Goal: Check status: Check status

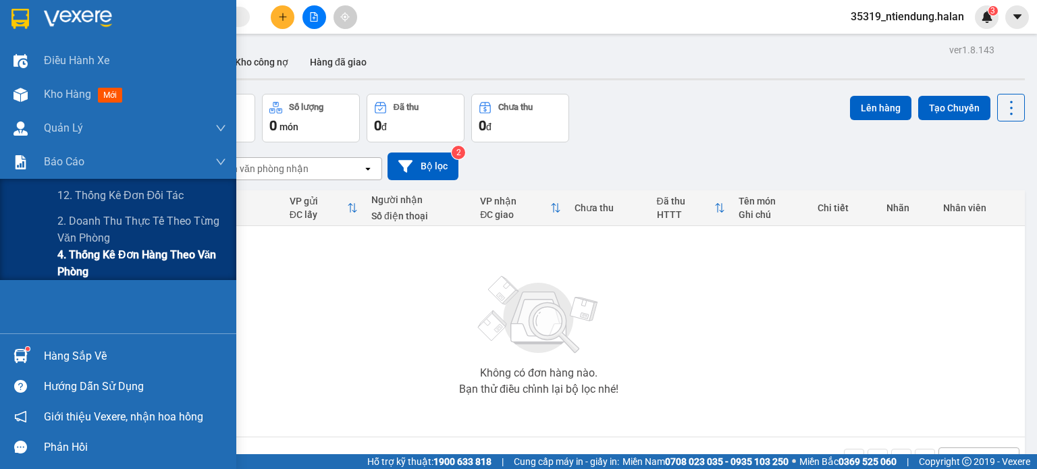
click at [82, 256] on span "4. Thống kê đơn hàng theo văn phòng" at bounding box center [141, 263] width 169 height 34
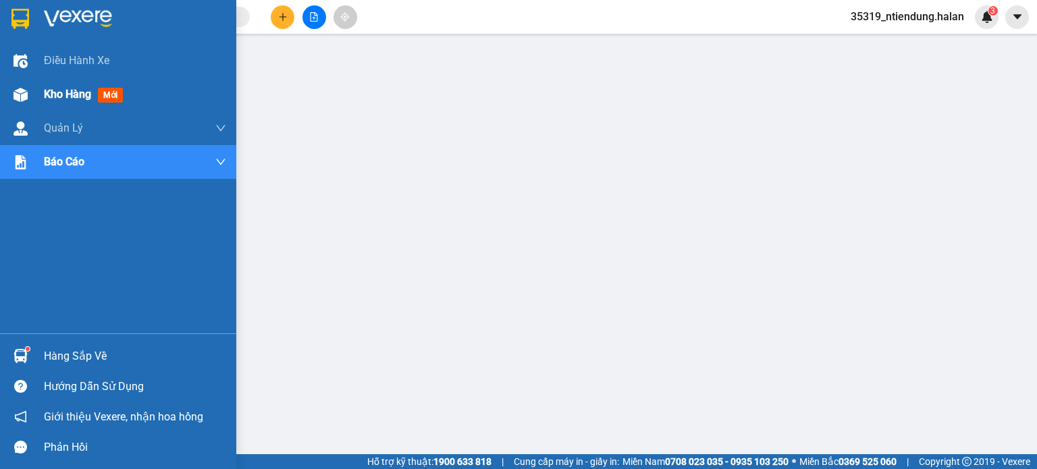
click at [48, 92] on span "Kho hàng" at bounding box center [67, 94] width 47 height 13
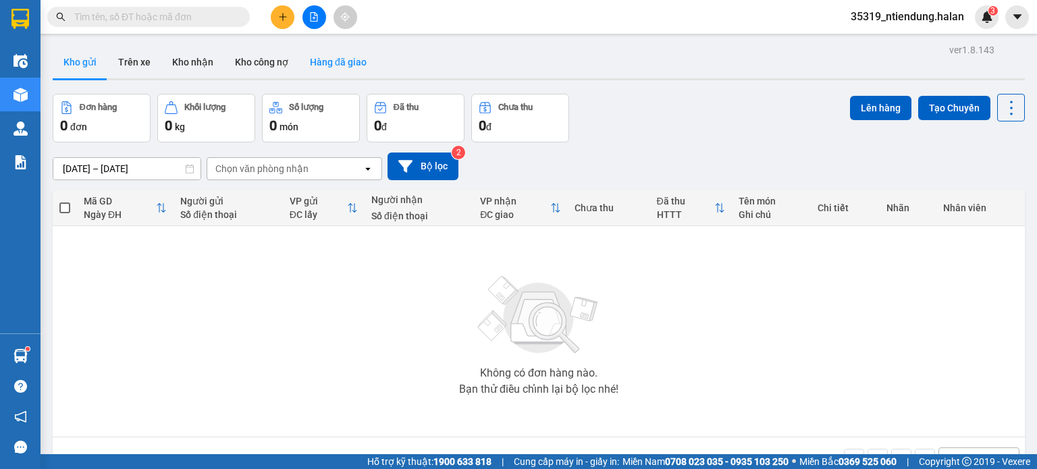
click at [355, 66] on button "Hàng đã giao" at bounding box center [338, 62] width 78 height 32
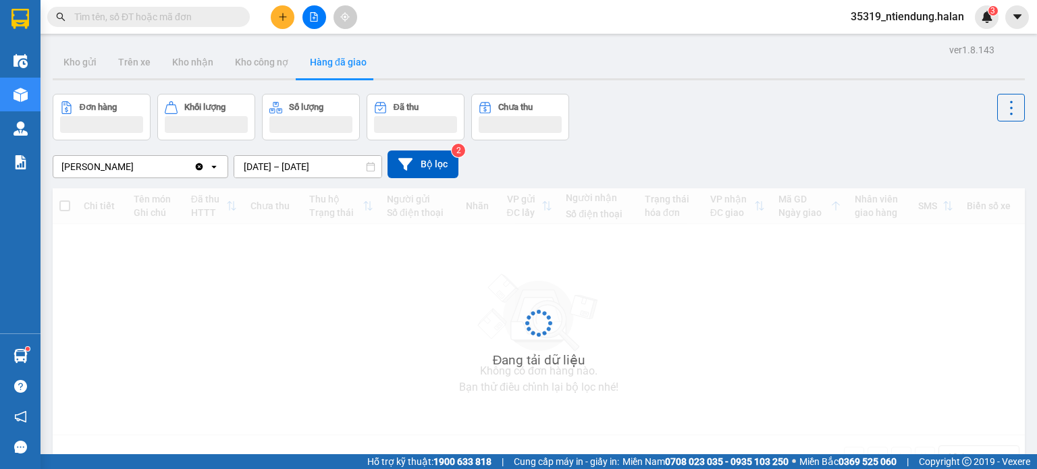
click at [308, 165] on input "[DATE] – [DATE]" at bounding box center [307, 167] width 147 height 22
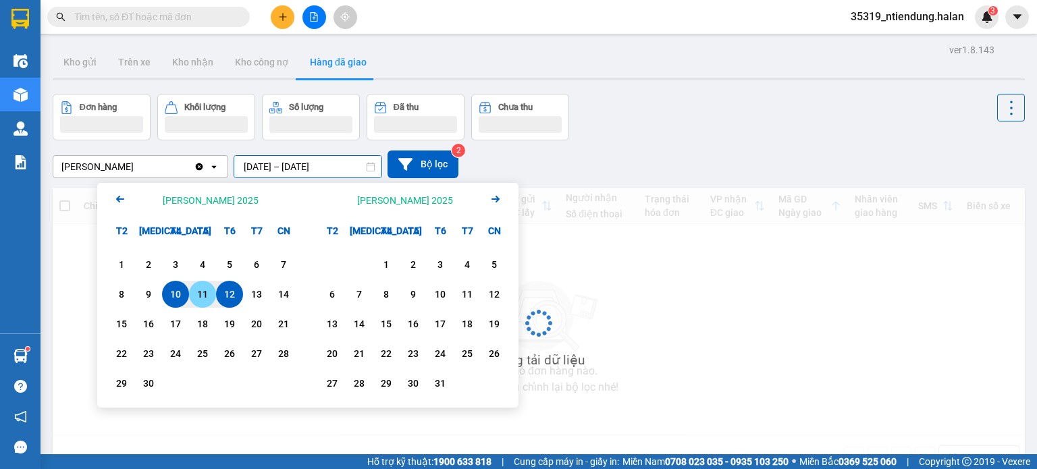
click at [205, 296] on div "11" at bounding box center [202, 294] width 19 height 16
type input "11/09/2025 – 11/09/2025"
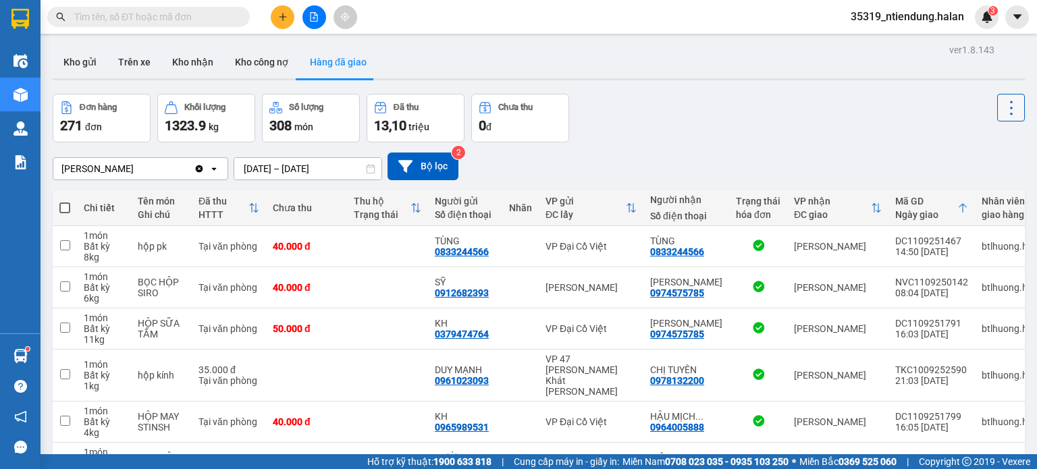
click at [1002, 103] on icon at bounding box center [1011, 108] width 19 height 19
click at [977, 145] on span "Làm mới" at bounding box center [981, 144] width 37 height 14
click at [188, 66] on button "Kho nhận" at bounding box center [192, 62] width 63 height 32
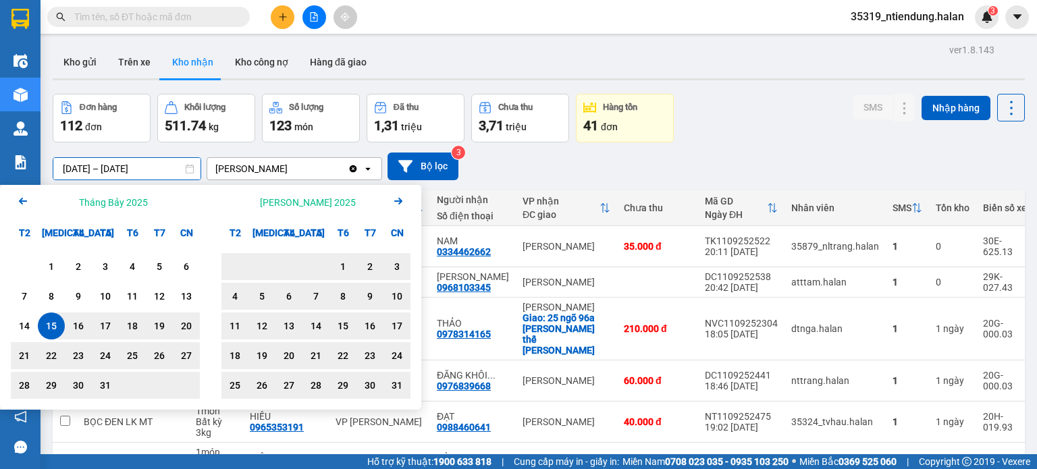
click at [163, 169] on input "15/07/2025 – 12/09/2025" at bounding box center [126, 169] width 147 height 22
click at [397, 200] on icon "Arrow Right" at bounding box center [398, 201] width 16 height 16
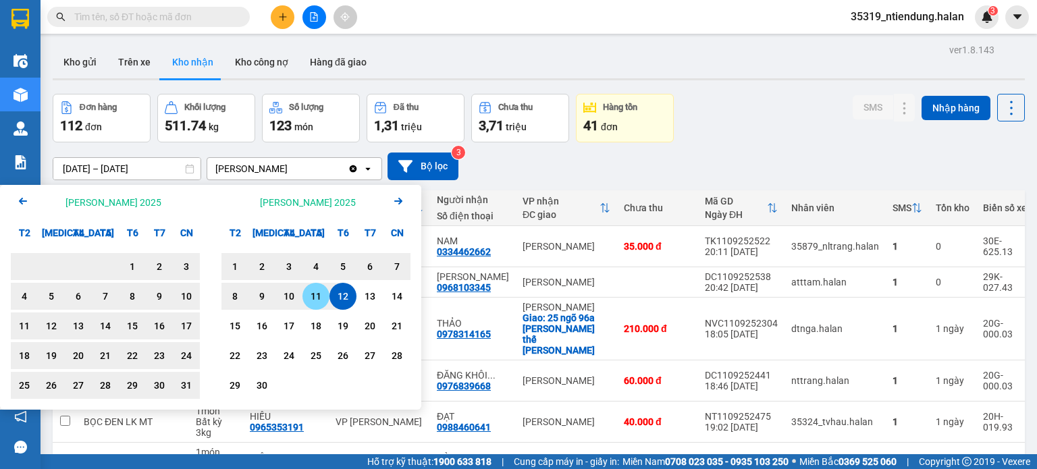
click at [311, 294] on div "11" at bounding box center [315, 296] width 19 height 16
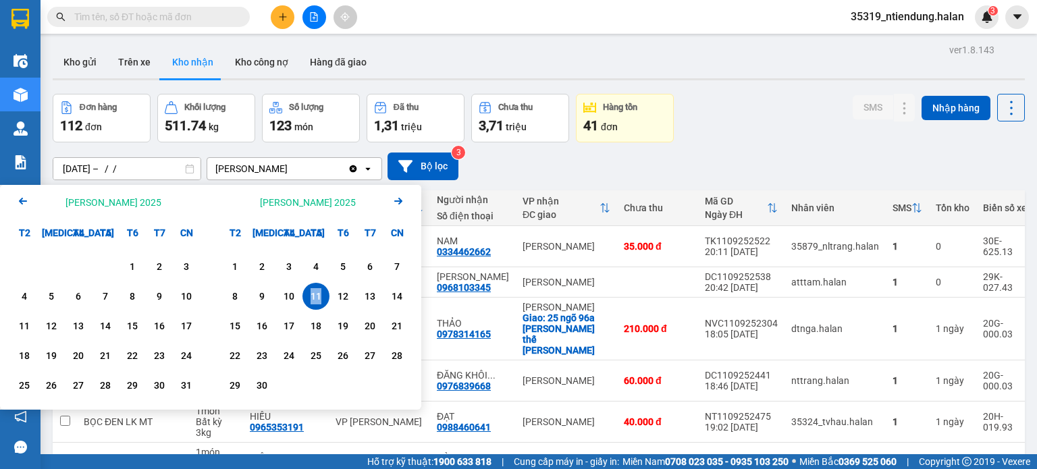
click at [311, 294] on div "11" at bounding box center [315, 296] width 19 height 16
type input "11/09/2025 – 11/09/2025"
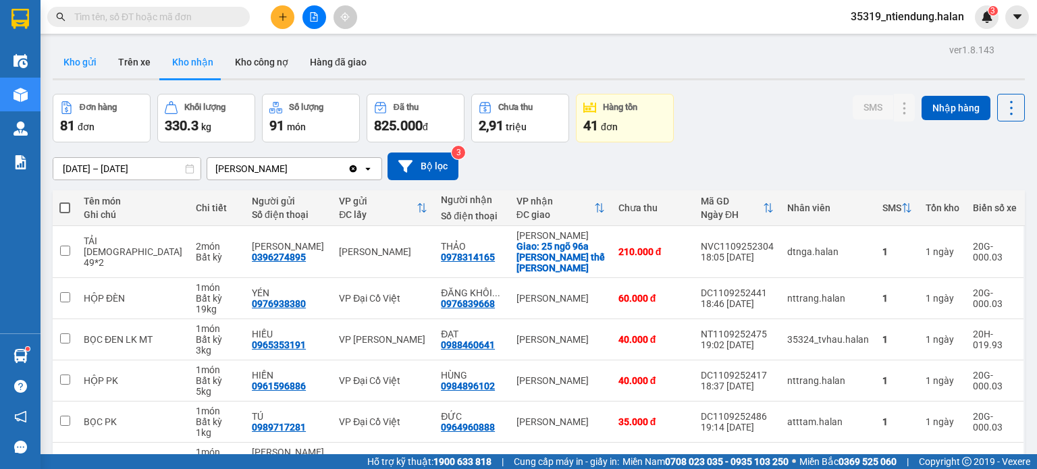
click at [86, 58] on button "Kho gửi" at bounding box center [80, 62] width 55 height 32
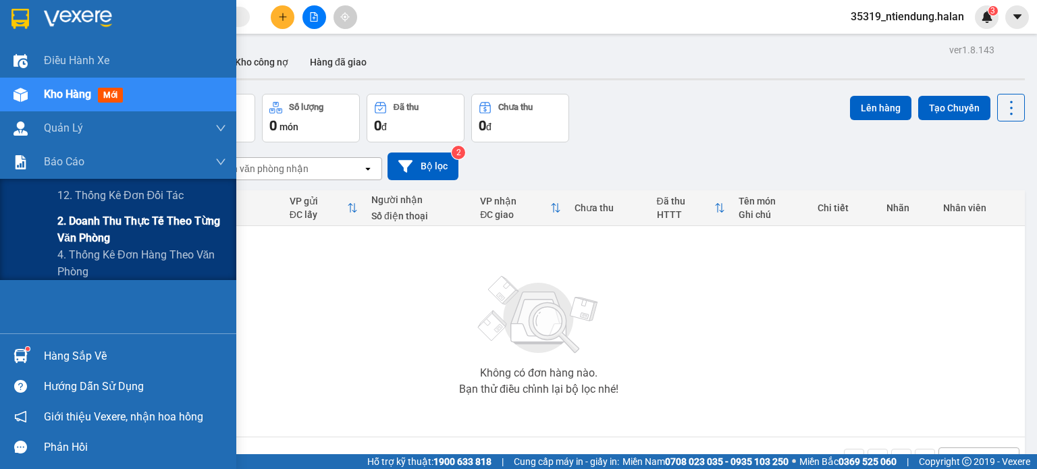
click at [136, 226] on span "2. Doanh thu thực tế theo từng văn phòng" at bounding box center [141, 230] width 169 height 34
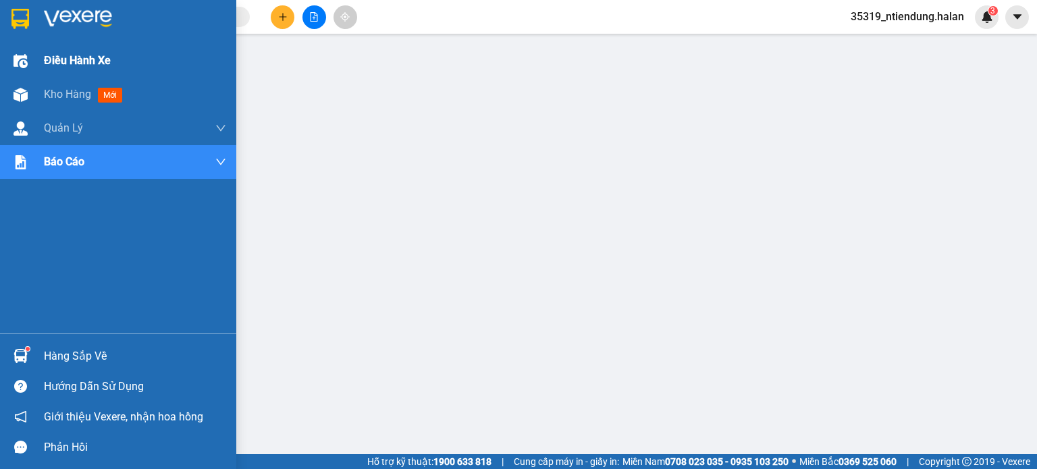
click at [65, 62] on span "Điều hành xe" at bounding box center [77, 60] width 67 height 17
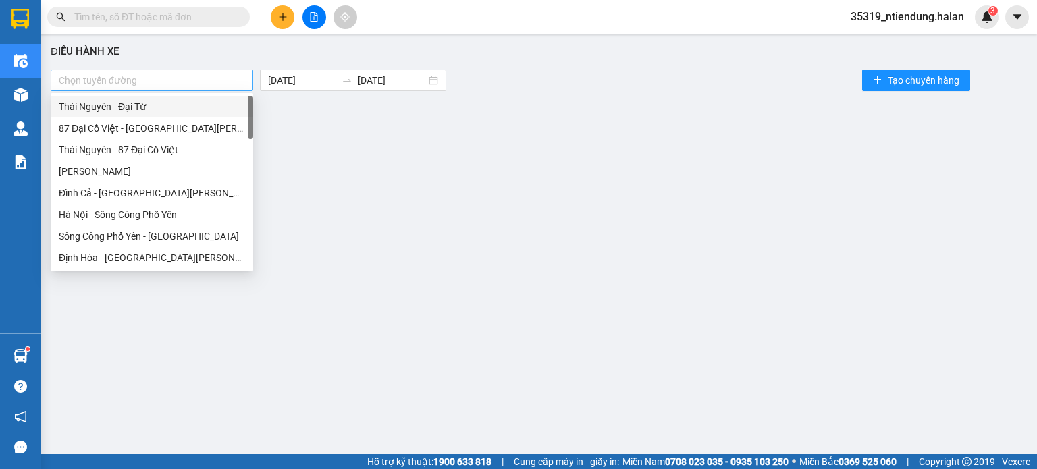
click at [165, 83] on div at bounding box center [152, 80] width 196 height 16
type input "tu"
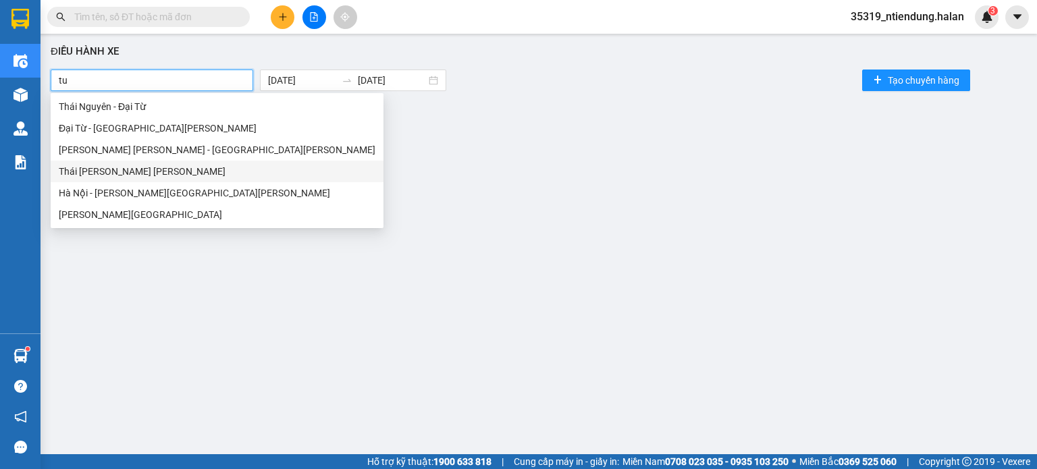
click at [153, 153] on div "Tuyên Quang - Thái Nguyên" at bounding box center [217, 149] width 317 height 15
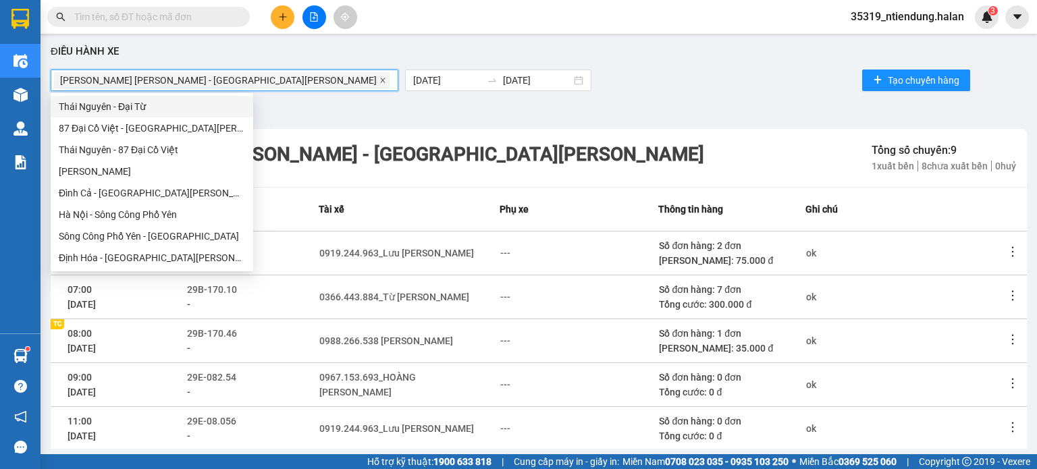
click at [379, 78] on icon "close" at bounding box center [382, 80] width 7 height 7
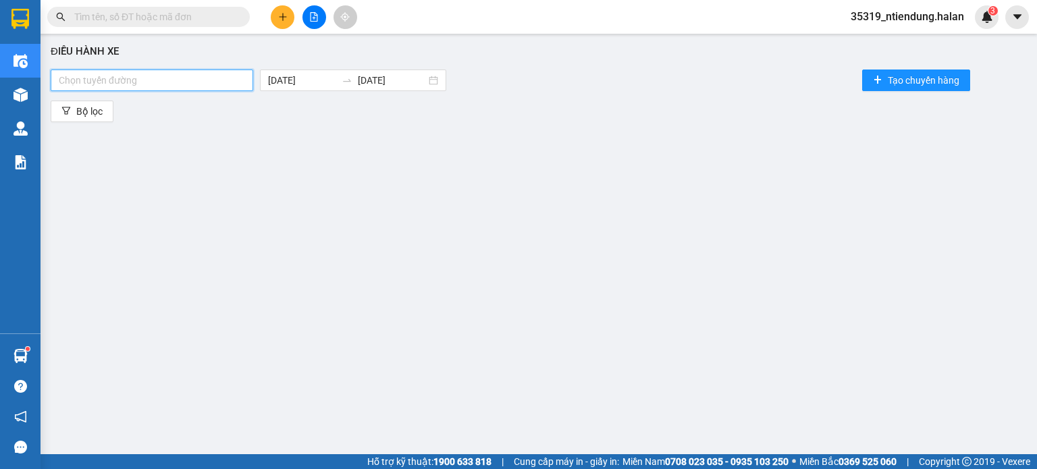
click at [180, 79] on div at bounding box center [152, 80] width 196 height 16
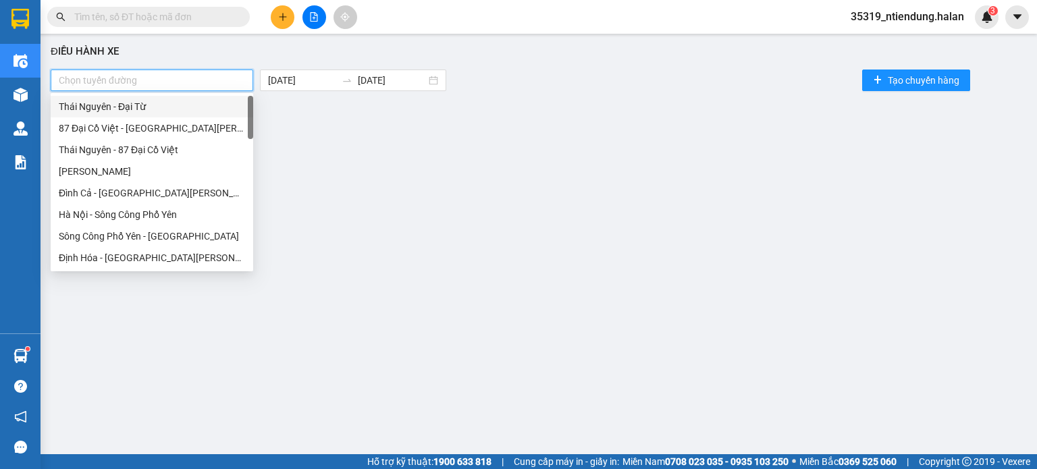
click at [180, 79] on div at bounding box center [152, 80] width 196 height 16
type input "tu"
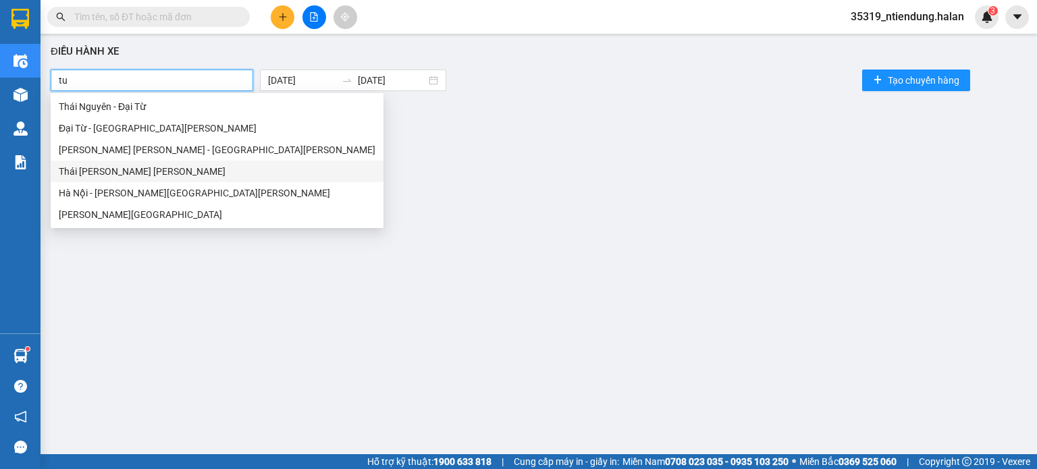
click at [121, 176] on div "Thái Nguyên - Tuyên Quang" at bounding box center [217, 171] width 317 height 15
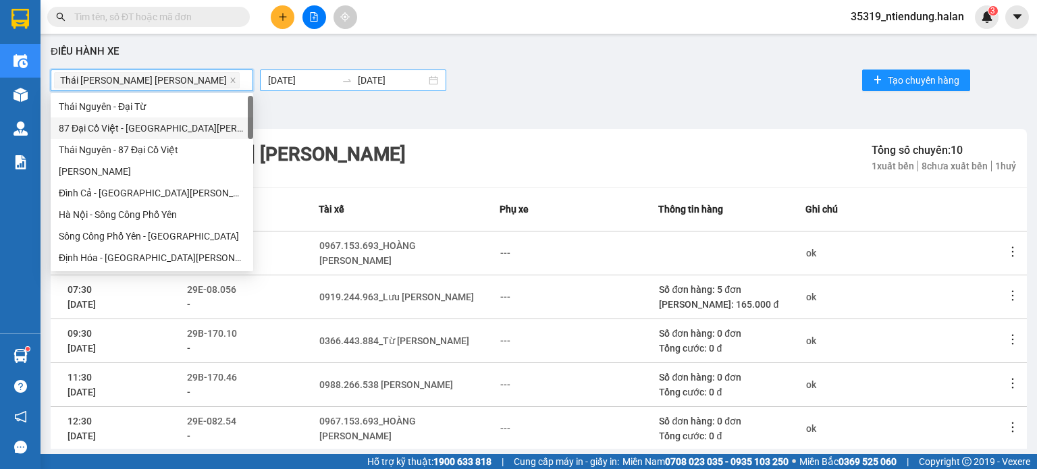
click at [292, 78] on input "[DATE]" at bounding box center [302, 80] width 68 height 15
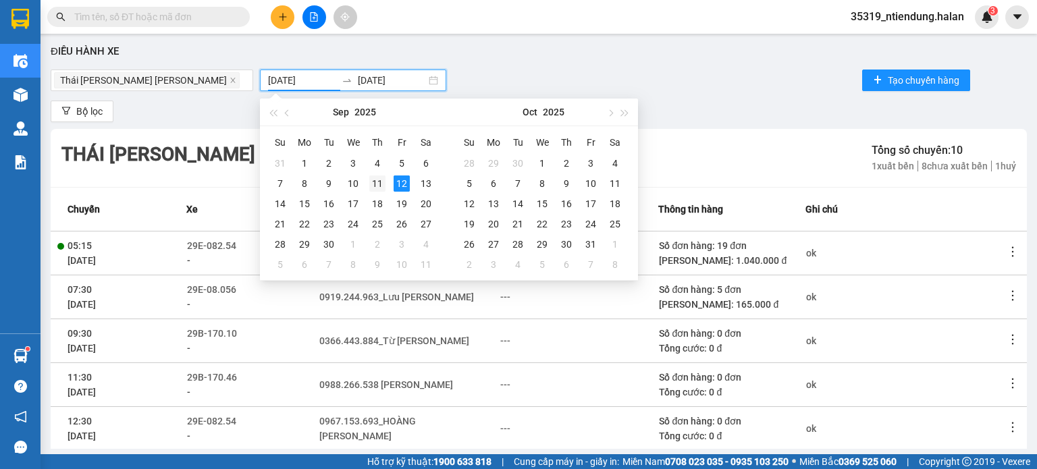
type input "[DATE]"
click at [377, 184] on div "11" at bounding box center [377, 184] width 16 height 16
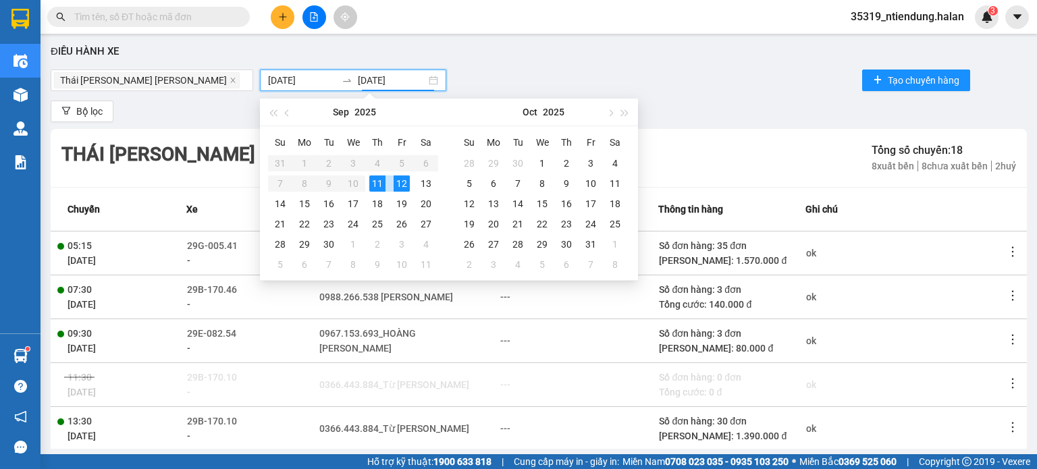
click at [377, 184] on div "11" at bounding box center [377, 184] width 16 height 16
type input "[DATE]"
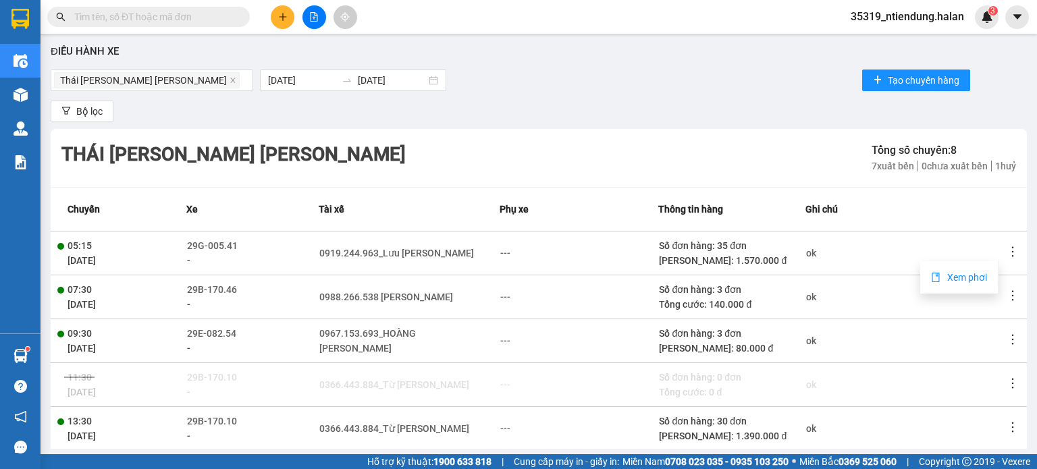
click at [966, 278] on span "Xem phơi" at bounding box center [967, 277] width 40 height 11
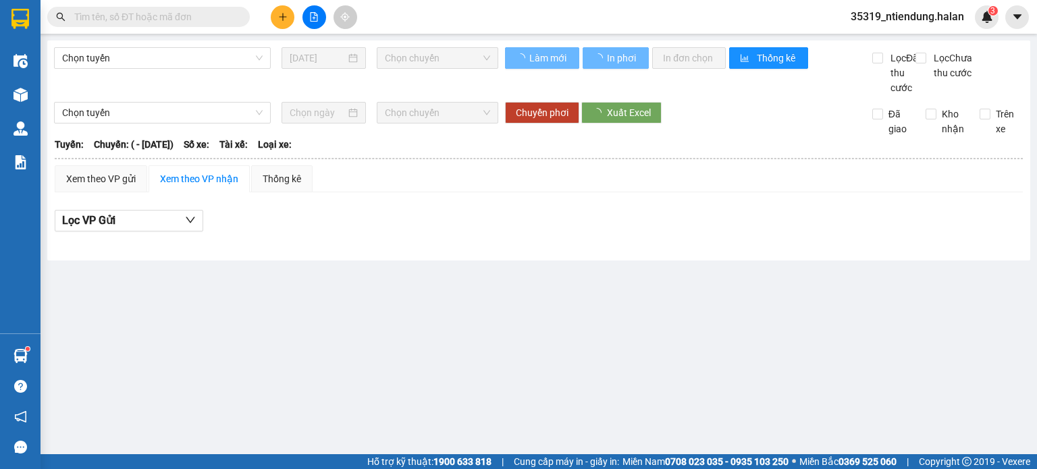
type input "[DATE]"
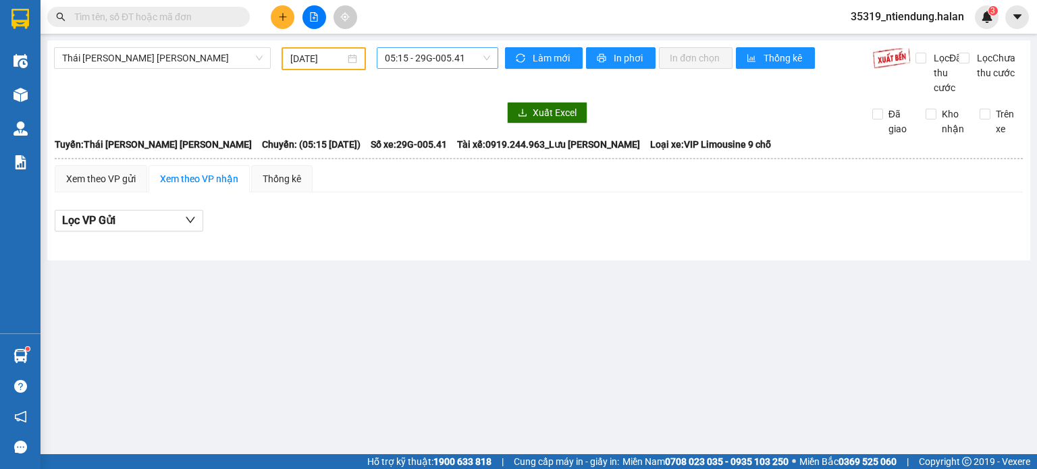
click at [402, 58] on span "05:15 - 29G-005.41" at bounding box center [438, 58] width 106 height 20
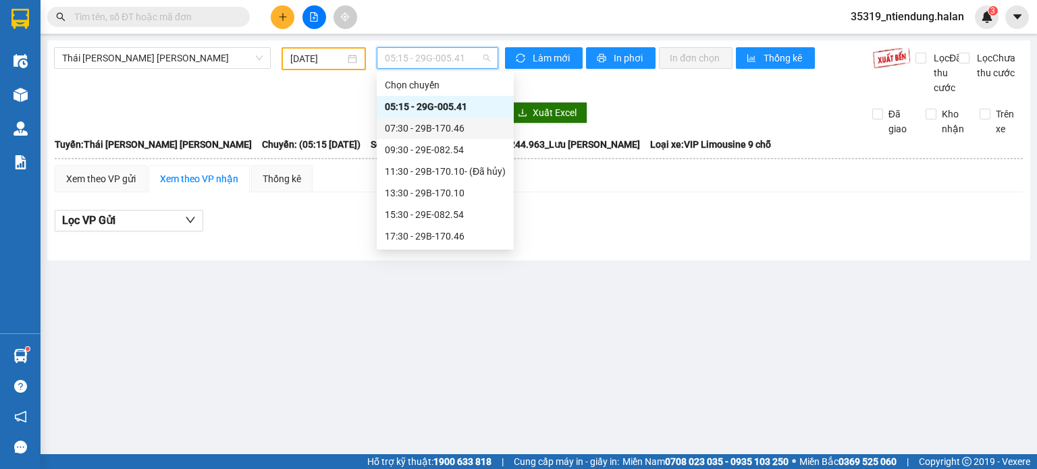
click at [424, 124] on div "07:30 - 29B-170.46" at bounding box center [445, 128] width 121 height 15
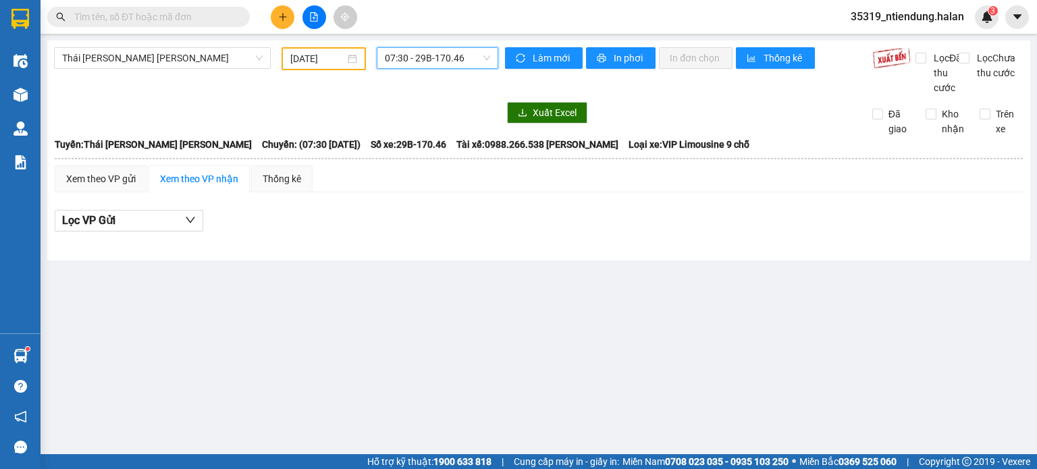
click at [435, 63] on span "07:30 - 29B-170.46" at bounding box center [438, 58] width 106 height 20
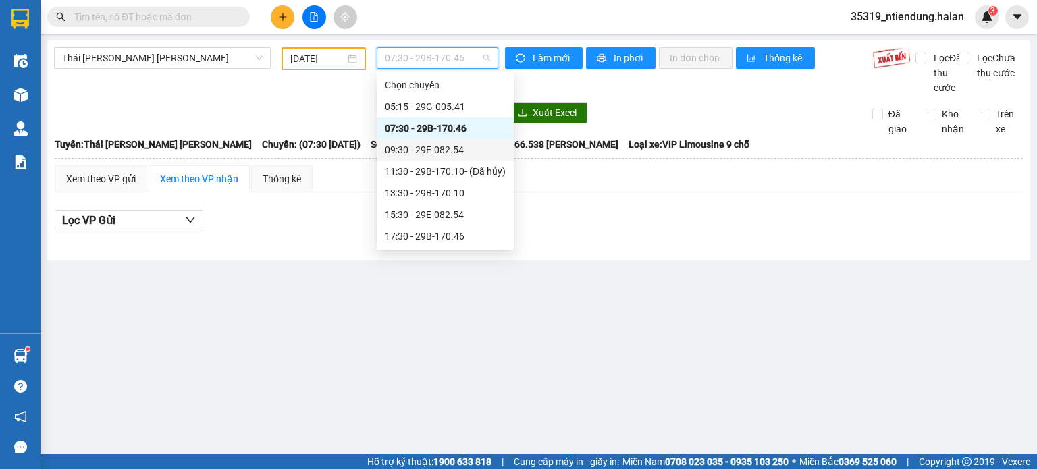
click at [436, 151] on div "09:30 - 29E-082.54" at bounding box center [445, 149] width 121 height 15
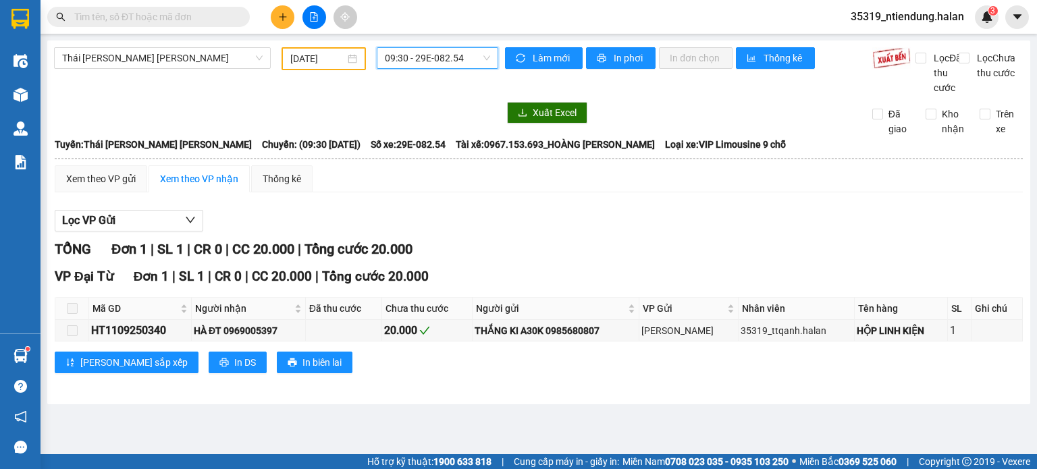
click at [444, 58] on span "09:30 - 29E-082.54" at bounding box center [438, 58] width 106 height 20
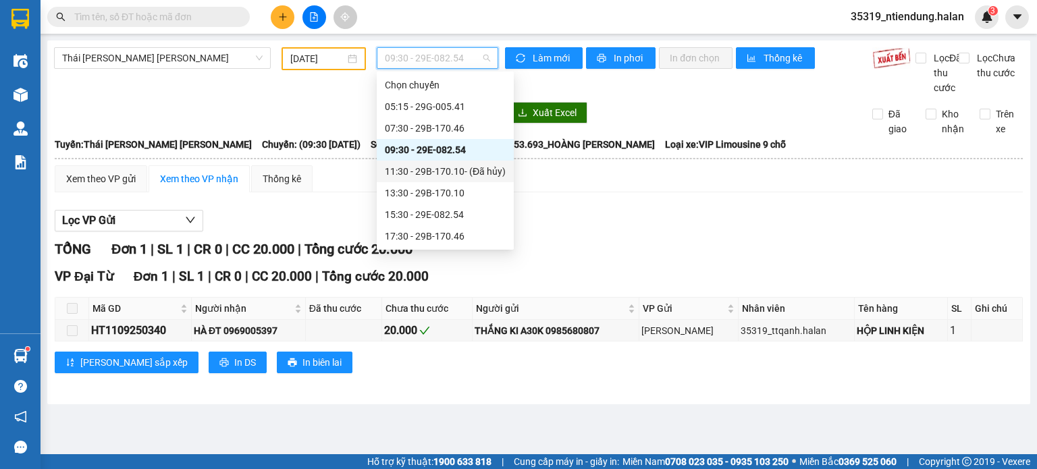
click at [443, 173] on div "11:30 - 29B-170.10 - (Đã hủy)" at bounding box center [445, 171] width 121 height 15
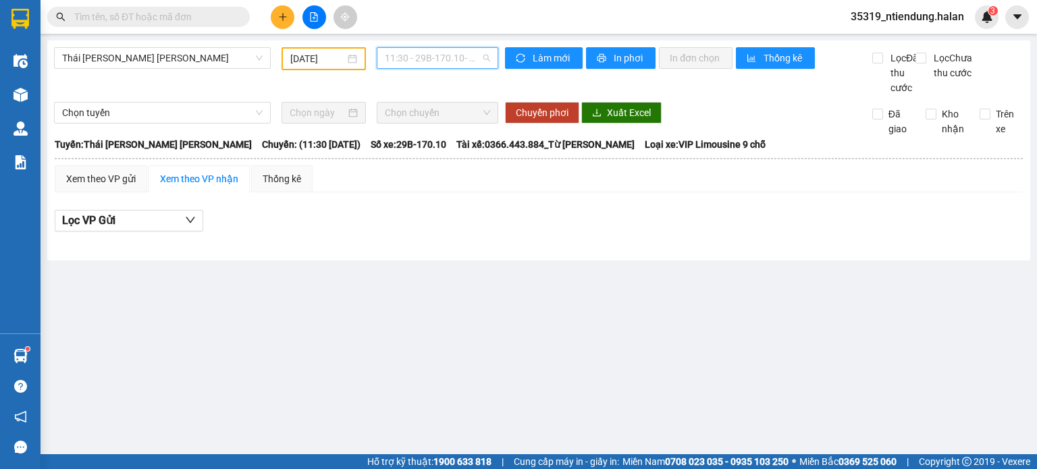
click at [454, 57] on span "11:30 - 29B-170.10 - (Đã hủy)" at bounding box center [438, 58] width 106 height 20
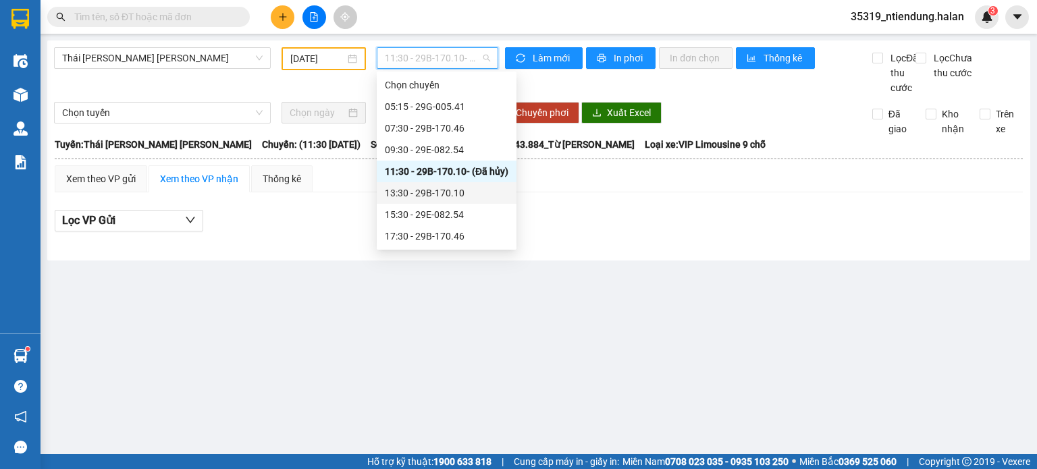
click at [446, 188] on div "13:30 - 29B-170.10" at bounding box center [447, 193] width 124 height 15
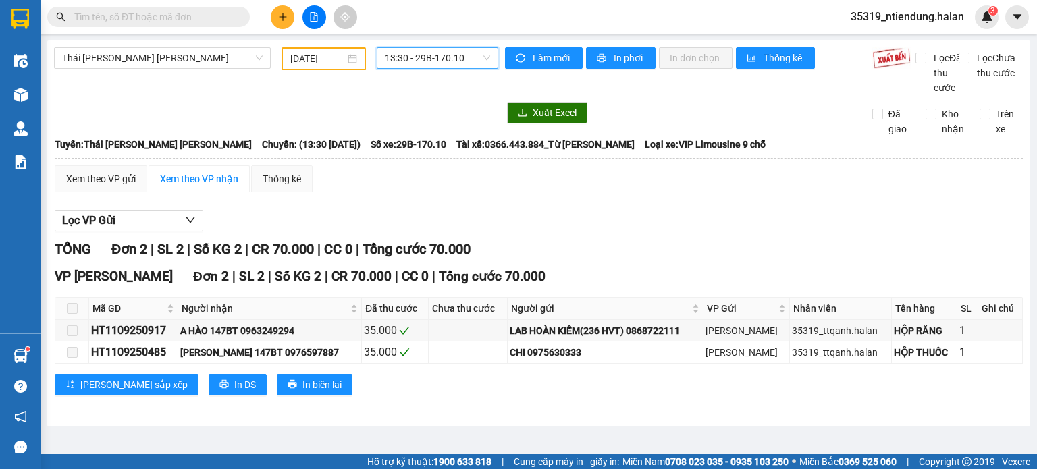
click at [452, 63] on span "13:30 - 29B-170.10" at bounding box center [438, 58] width 106 height 20
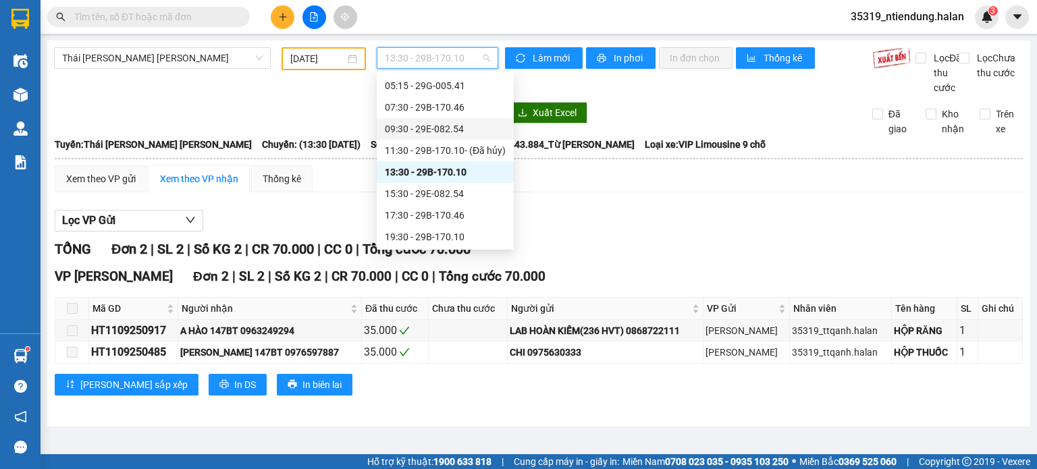
scroll to position [22, 0]
click at [441, 188] on div "15:30 - 29E-082.54" at bounding box center [445, 193] width 121 height 15
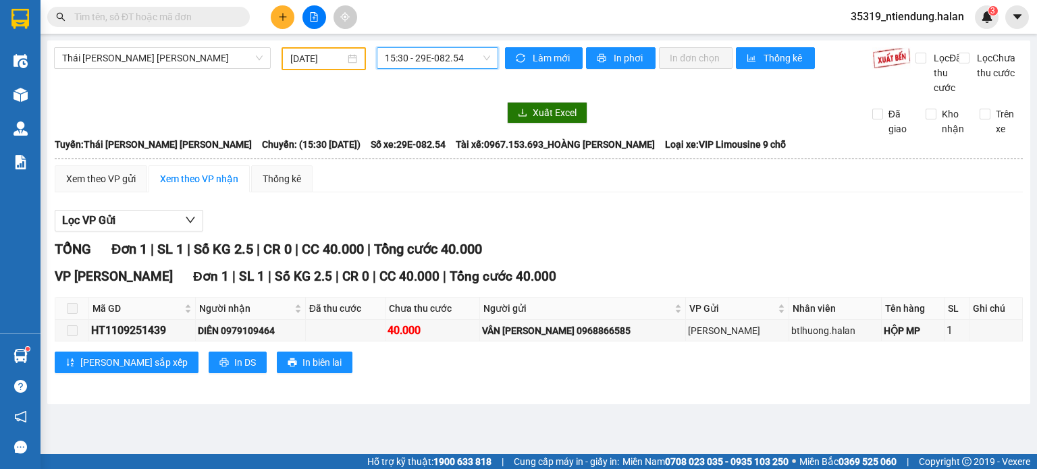
click at [446, 63] on span "15:30 - 29E-082.54" at bounding box center [438, 58] width 106 height 20
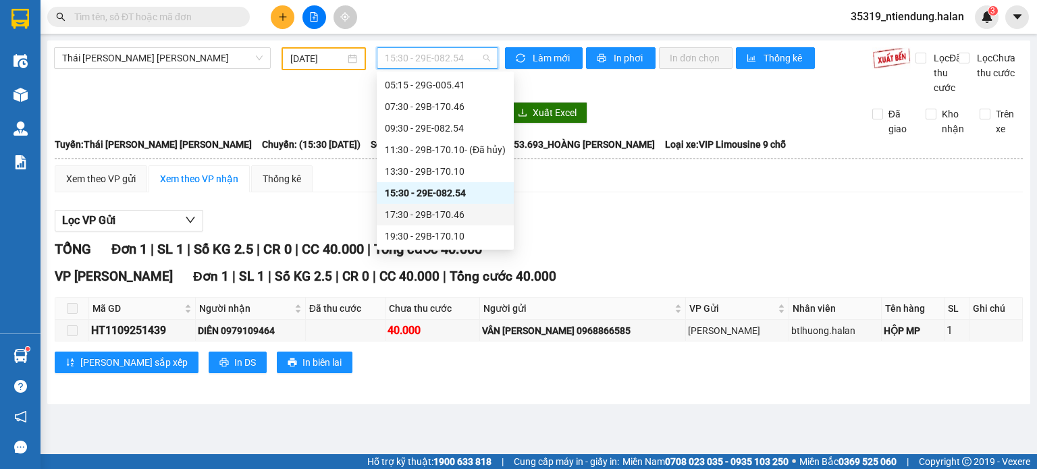
click at [446, 217] on div "17:30 - 29B-170.46" at bounding box center [445, 214] width 121 height 15
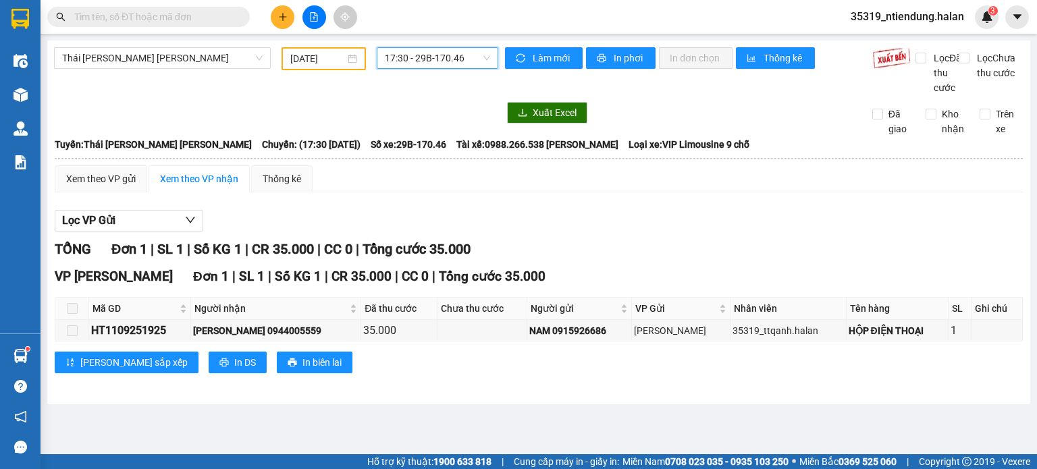
click at [441, 70] on div "17:30 17:30 - 29B-170.46" at bounding box center [437, 58] width 133 height 23
click at [446, 67] on span "17:30 - 29B-170.46" at bounding box center [438, 58] width 106 height 20
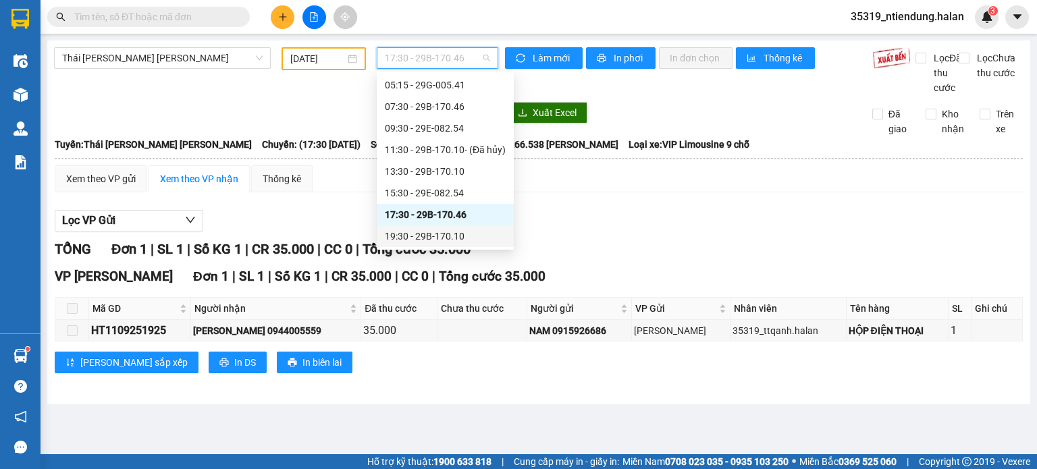
click at [432, 244] on div "19:30 - 29B-170.10" at bounding box center [445, 236] width 137 height 22
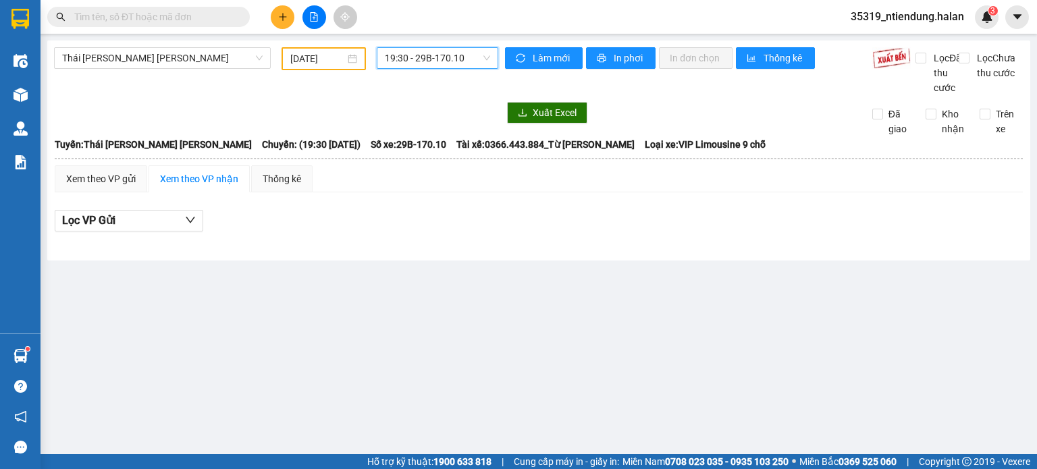
click at [435, 63] on span "19:30 - 29B-170.10" at bounding box center [438, 58] width 106 height 20
click at [173, 20] on input "text" at bounding box center [153, 16] width 159 height 15
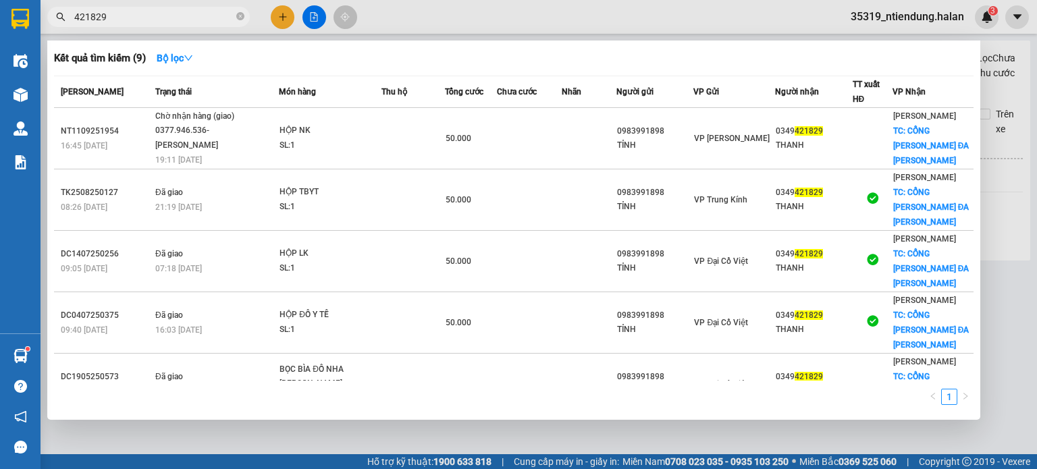
click at [149, 19] on input "421829" at bounding box center [153, 16] width 159 height 15
type input "421829"
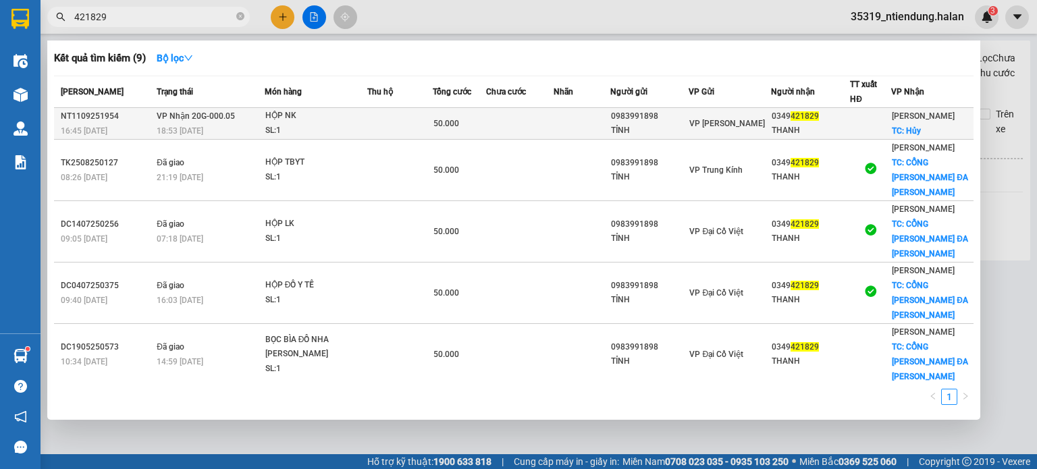
click at [316, 124] on div "SL: 1" at bounding box center [315, 131] width 101 height 15
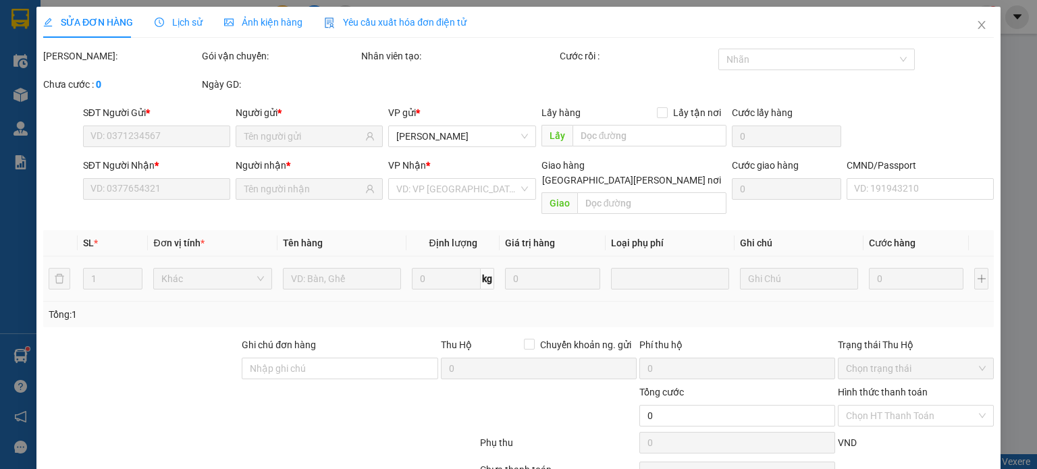
type input "0983991898"
type input "TỈNH"
type input "0349421829"
type input "THANH"
checkbox input "true"
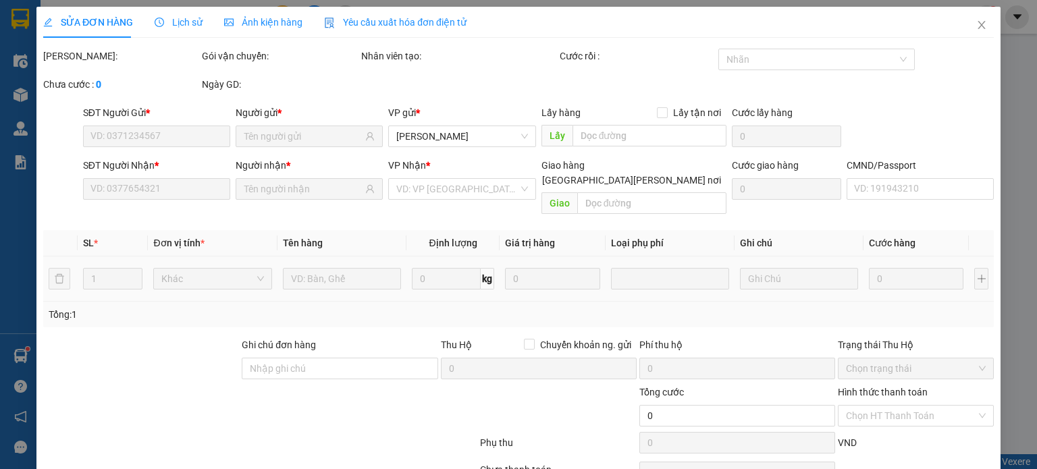
type input "Hủy"
type input "15.000"
type input "SHIP GIỜ HÀNH CHÍNH"
type input "50.000"
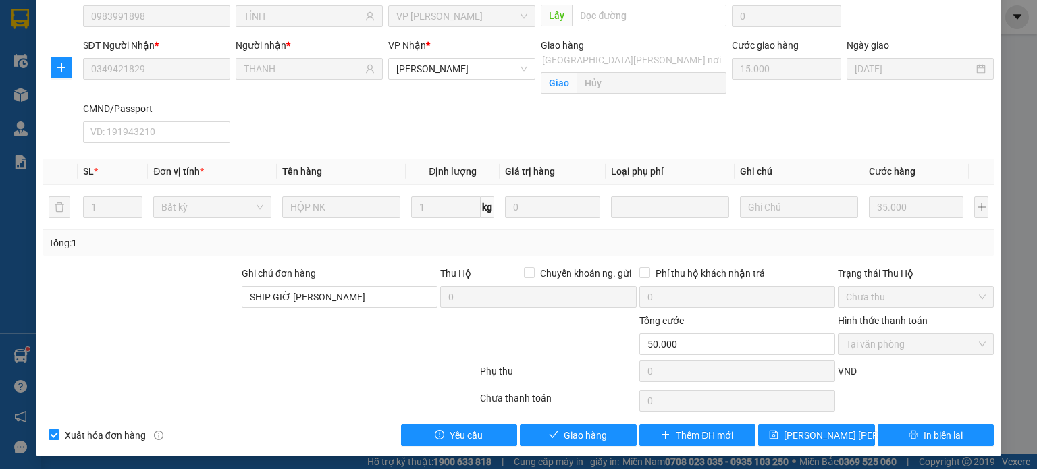
scroll to position [122, 0]
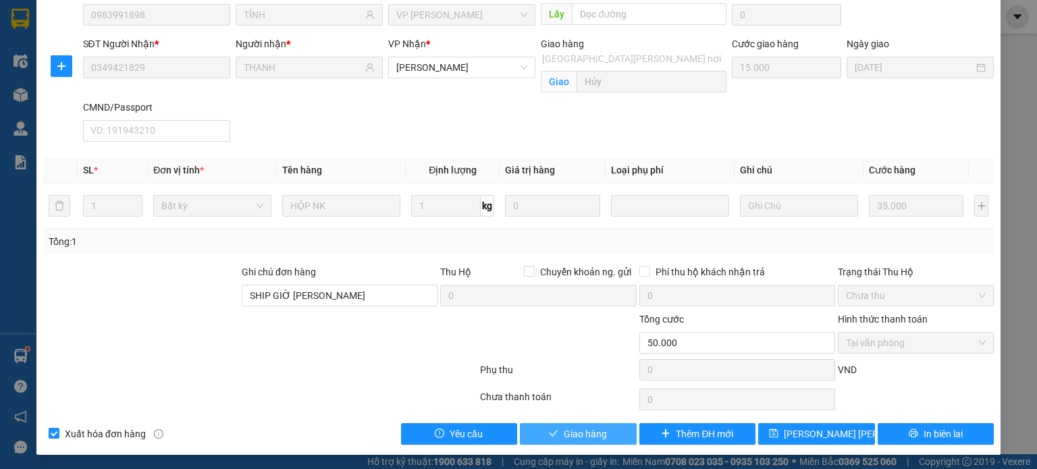
click at [588, 430] on span "Giao hàng" at bounding box center [585, 434] width 43 height 15
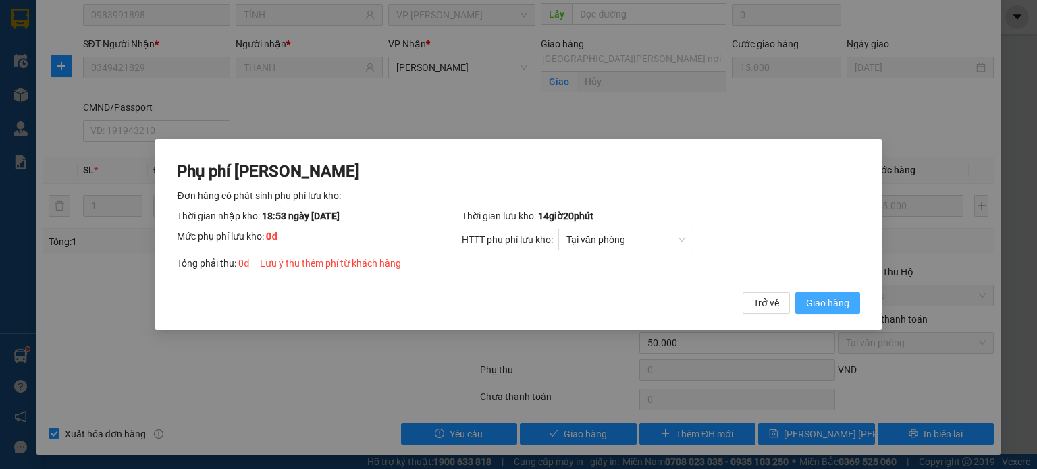
click at [818, 299] on span "Giao hàng" at bounding box center [827, 303] width 43 height 15
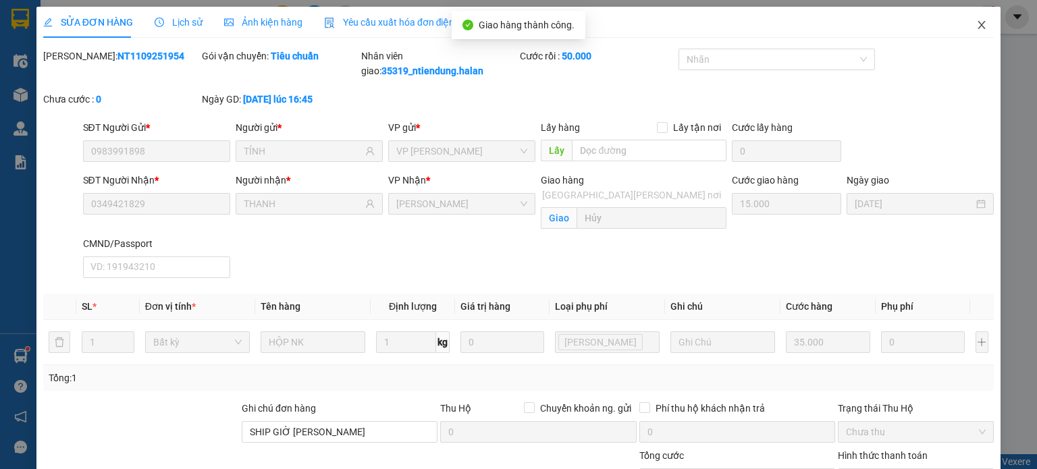
scroll to position [0, 0]
click at [976, 28] on icon "close" at bounding box center [981, 25] width 11 height 11
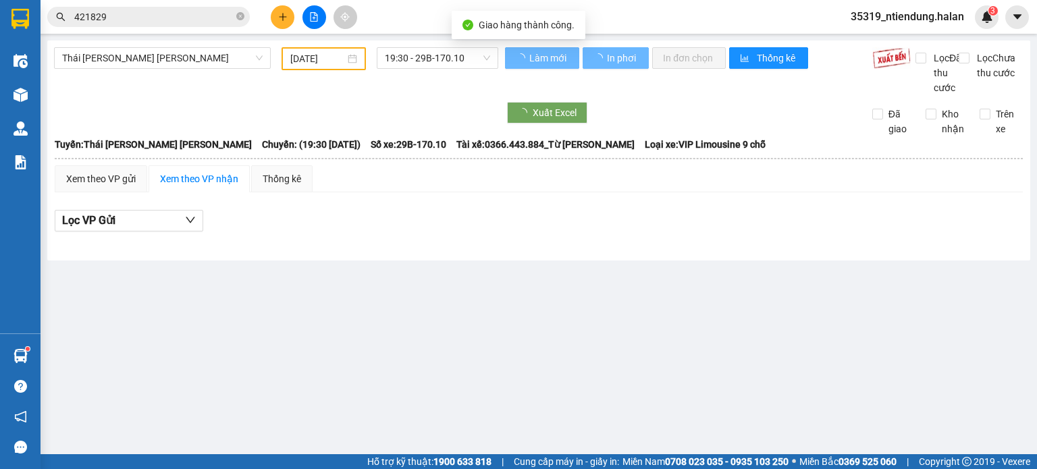
click at [174, 20] on input "421829" at bounding box center [153, 16] width 159 height 15
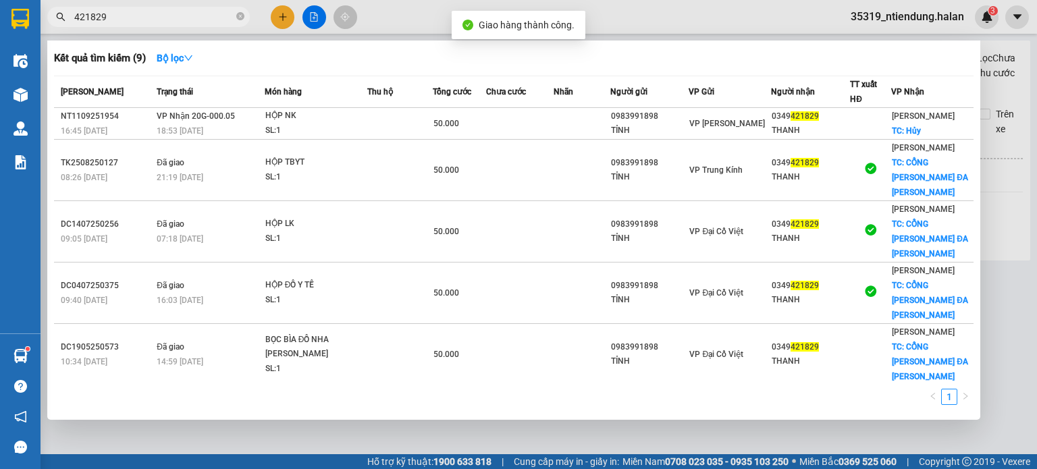
click at [174, 20] on input "421829" at bounding box center [153, 16] width 159 height 15
click at [193, 24] on input "421829" at bounding box center [153, 16] width 159 height 15
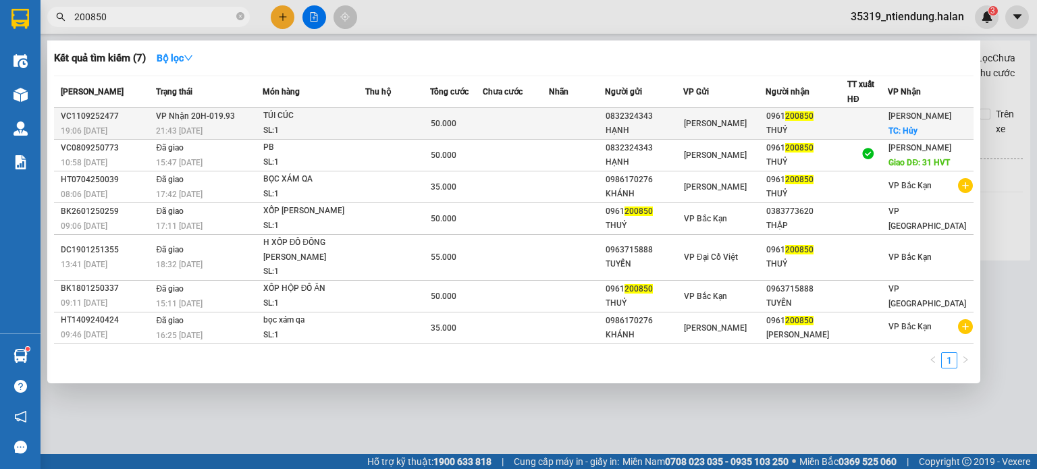
type input "200850"
click at [286, 126] on div "SL: 1" at bounding box center [313, 131] width 101 height 15
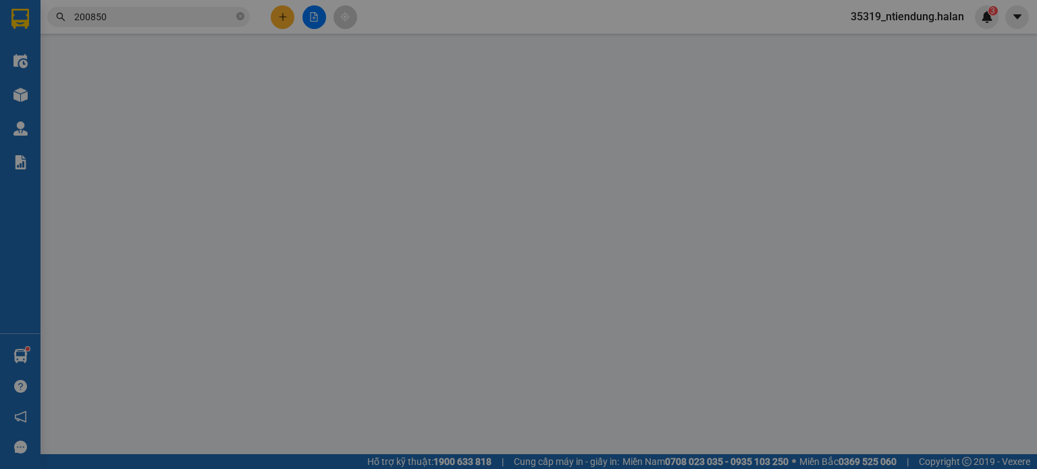
type input "0832324343"
type input "HẠNH"
type input "0961200850"
type input "THUỶ"
checkbox input "true"
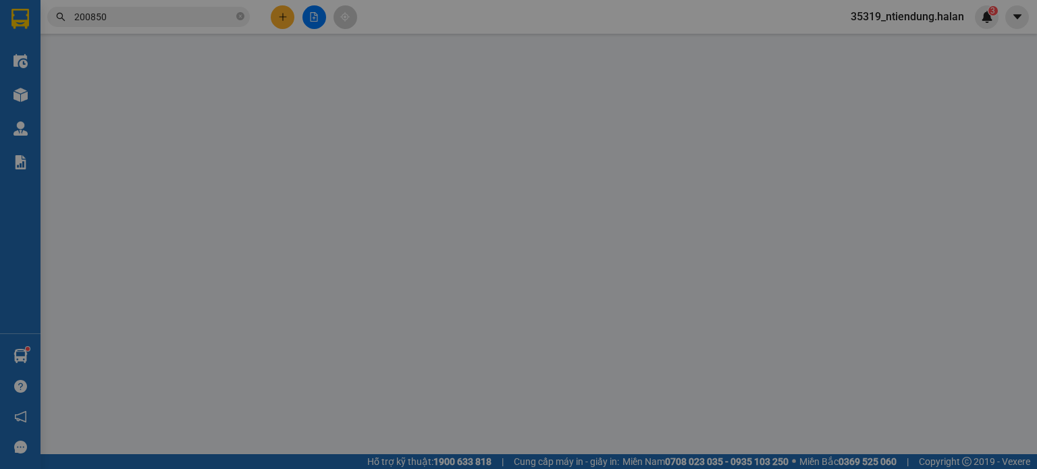
type input "Hủy"
type input "15.000"
type input "50.000"
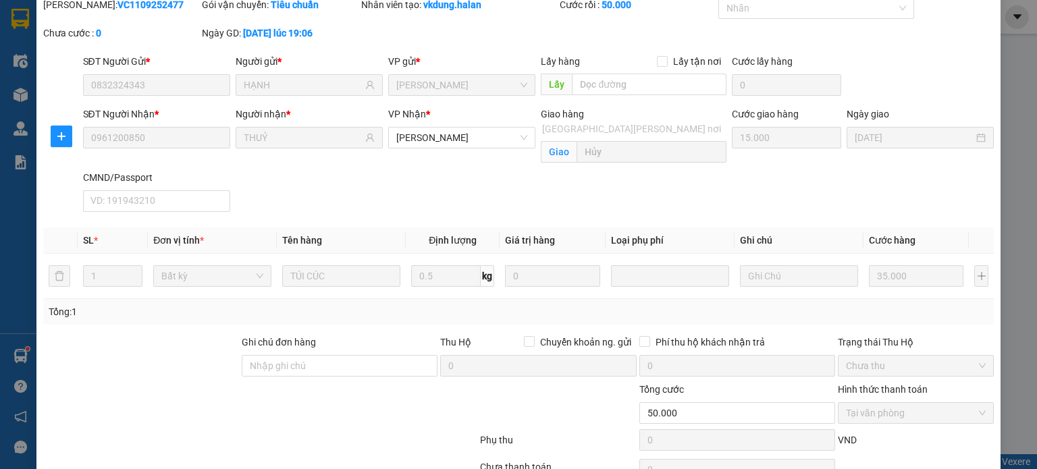
scroll to position [122, 0]
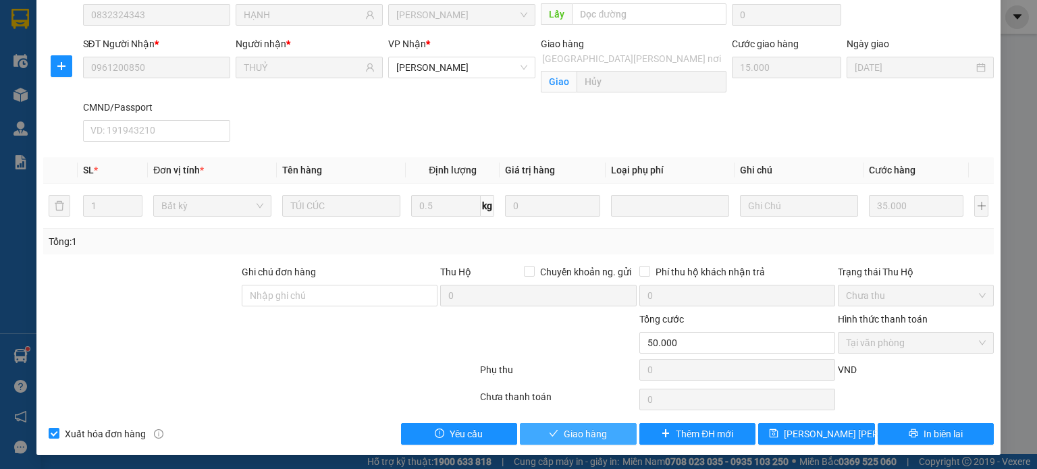
click at [587, 434] on span "Giao hàng" at bounding box center [585, 434] width 43 height 15
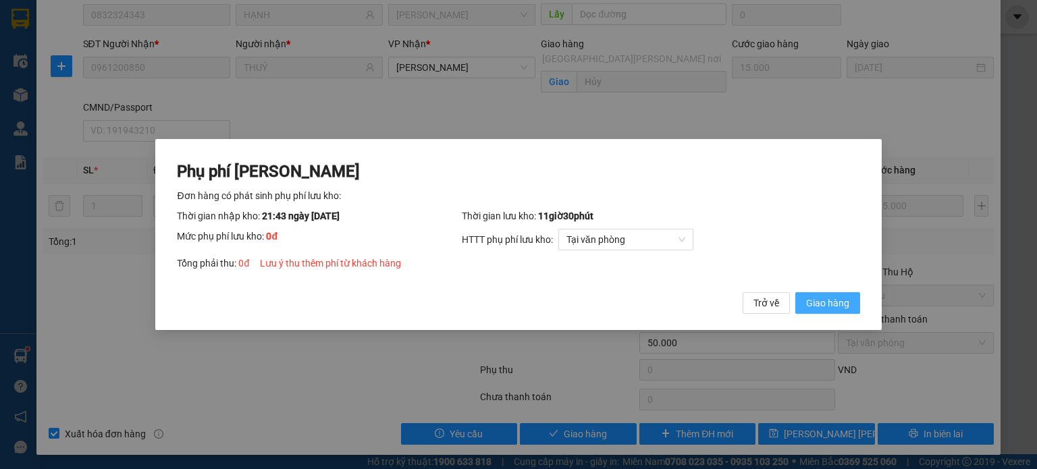
click at [818, 304] on span "Giao hàng" at bounding box center [827, 303] width 43 height 15
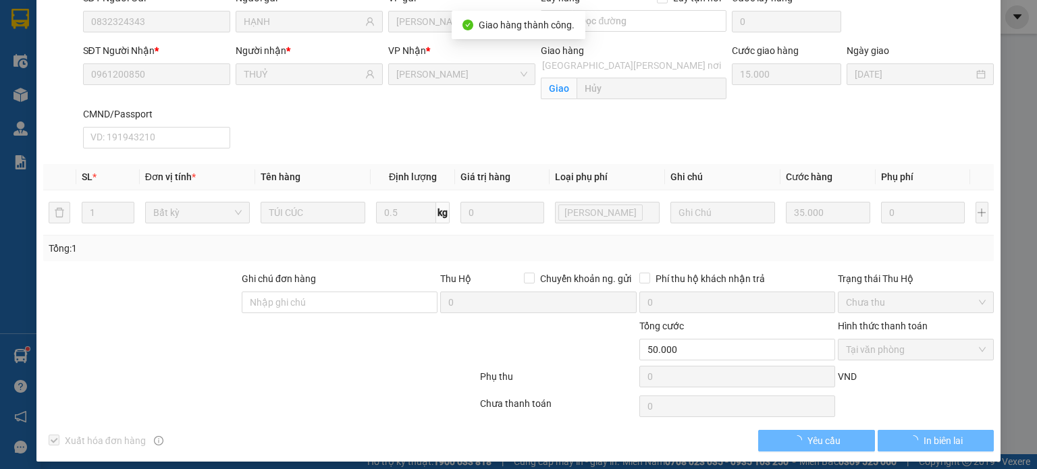
scroll to position [0, 0]
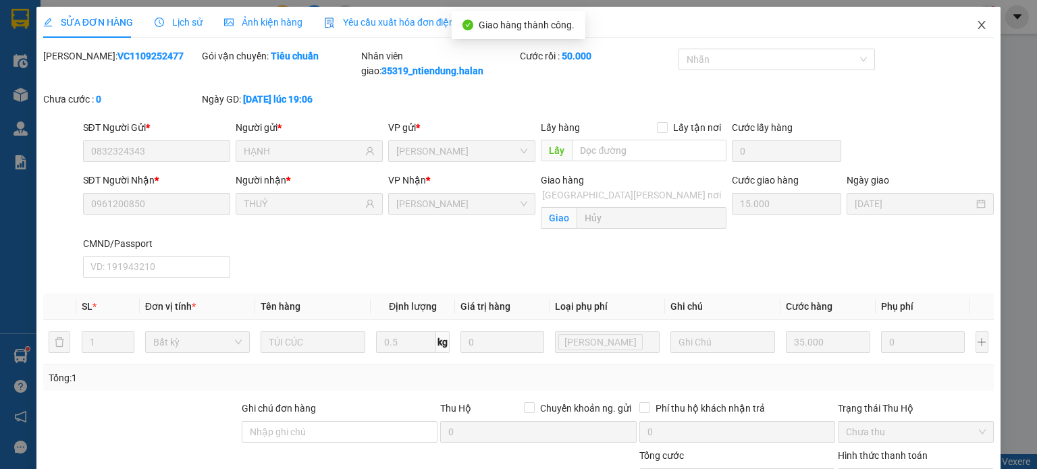
click at [976, 22] on icon "close" at bounding box center [981, 25] width 11 height 11
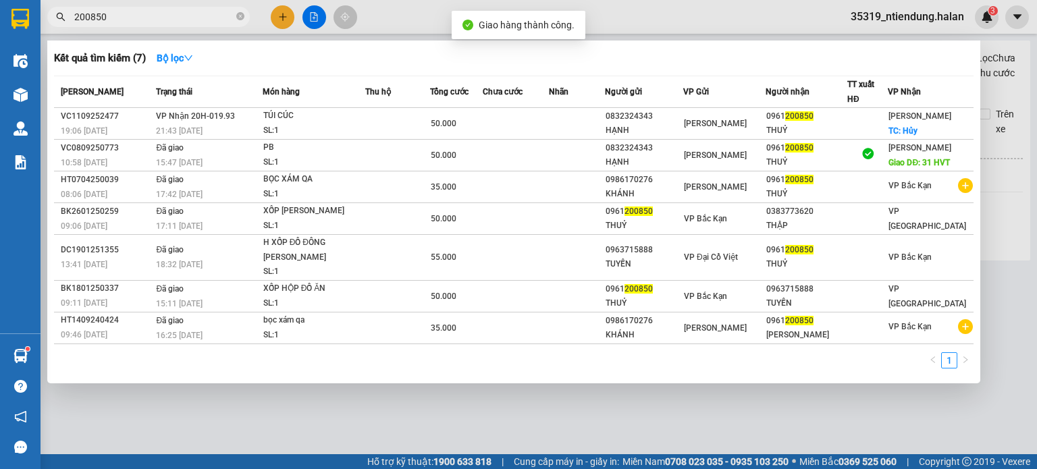
click at [160, 20] on input "200850" at bounding box center [153, 16] width 159 height 15
click at [427, 15] on div at bounding box center [518, 234] width 1037 height 469
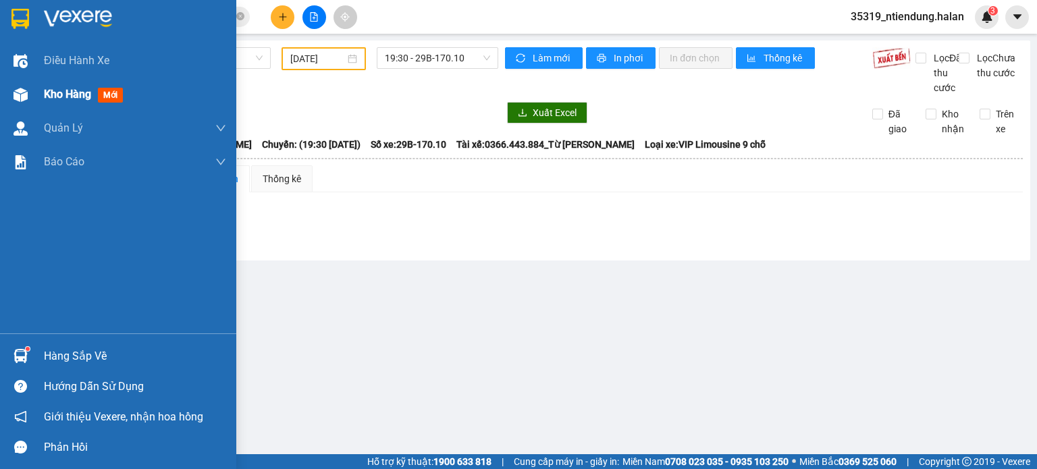
click at [64, 99] on span "Kho hàng" at bounding box center [67, 94] width 47 height 13
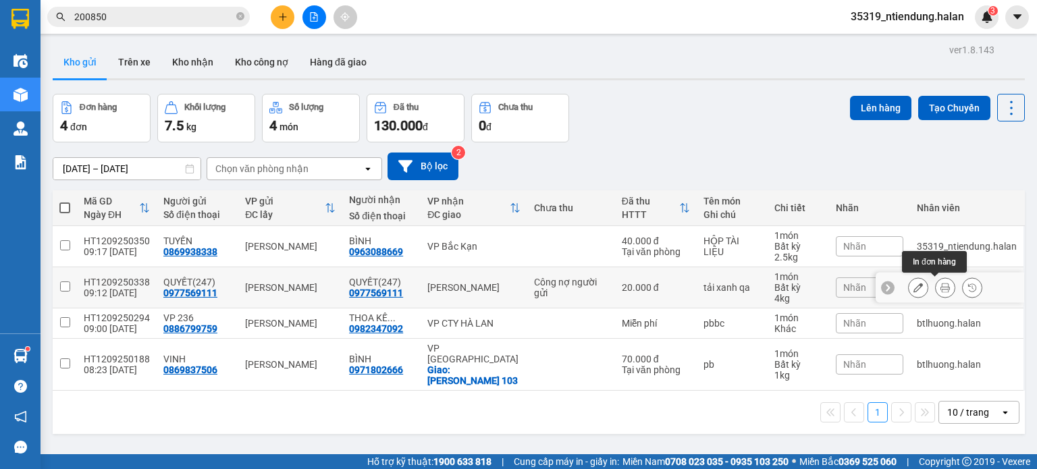
click at [940, 286] on icon at bounding box center [944, 287] width 9 height 9
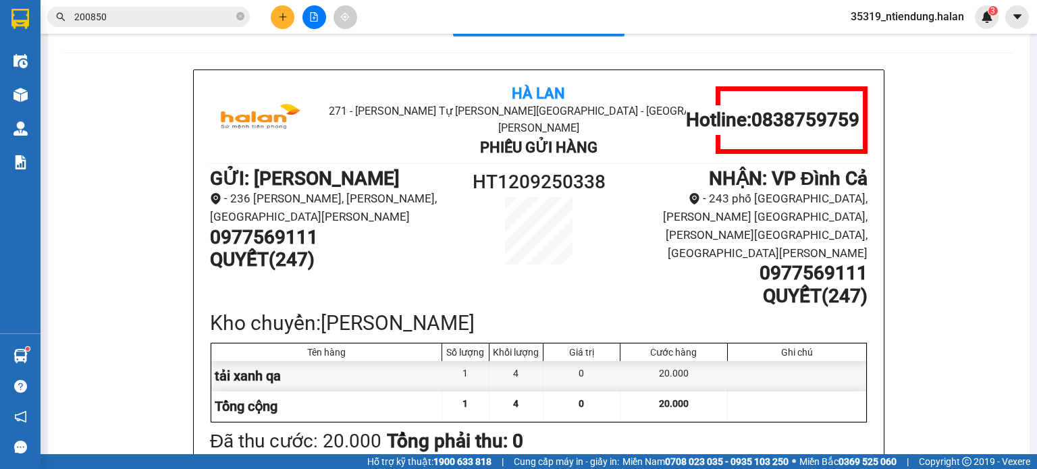
scroll to position [53, 0]
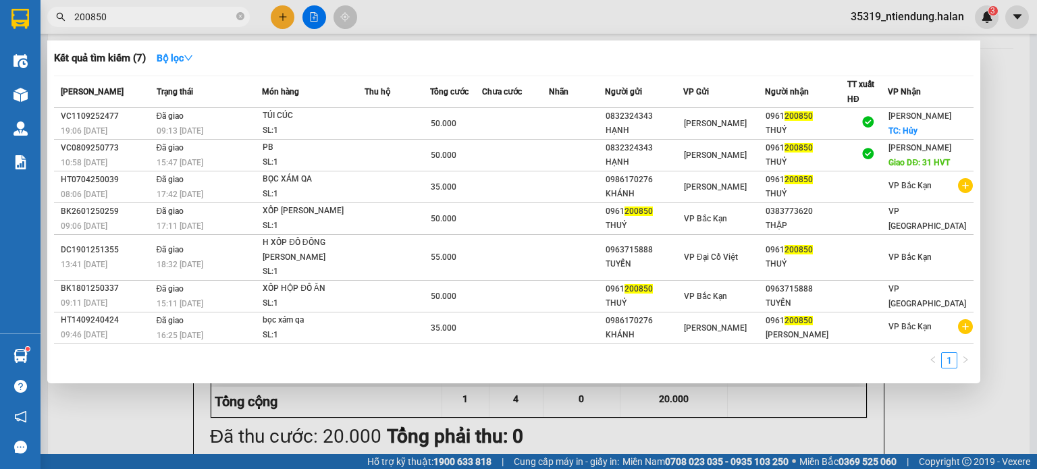
drag, startPoint x: 159, startPoint y: 15, endPoint x: 157, endPoint y: 22, distance: 7.5
click at [159, 16] on input "200850" at bounding box center [153, 16] width 159 height 15
click at [157, 22] on input "200850" at bounding box center [153, 16] width 159 height 15
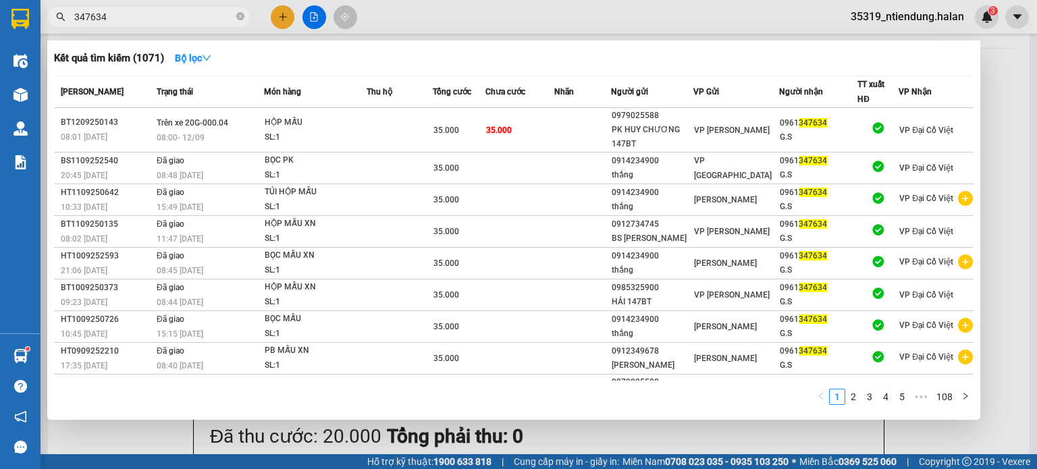
type input "347634"
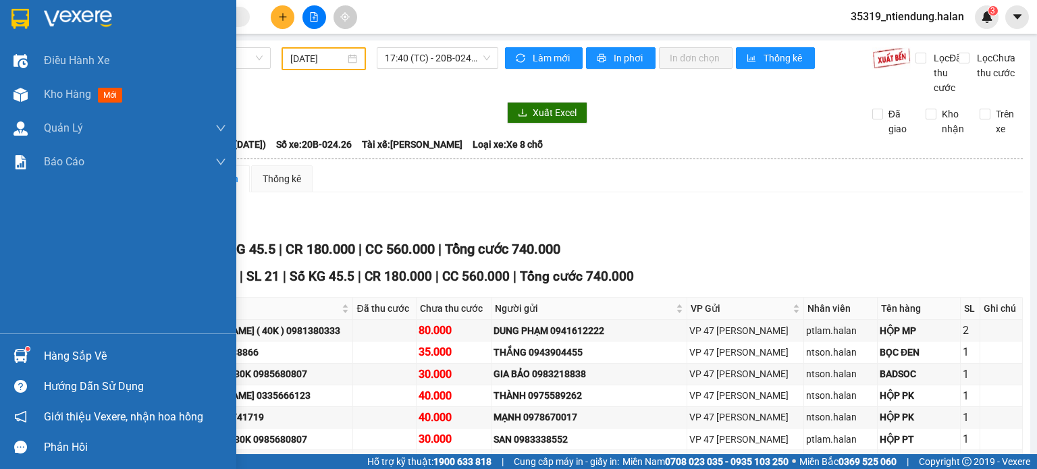
click at [47, 363] on div "Hàng sắp về" at bounding box center [135, 356] width 182 height 20
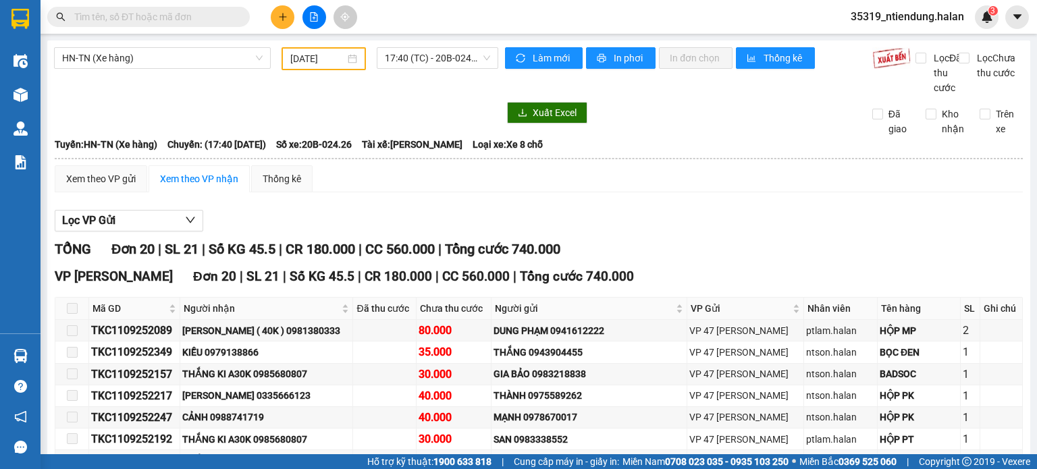
click at [720, 229] on section "Kết quả tìm kiếm ( 0 ) Bộ lọc No Data 35319_ntiendung.halan 3 Điều hành xe Kho …" at bounding box center [518, 234] width 1037 height 469
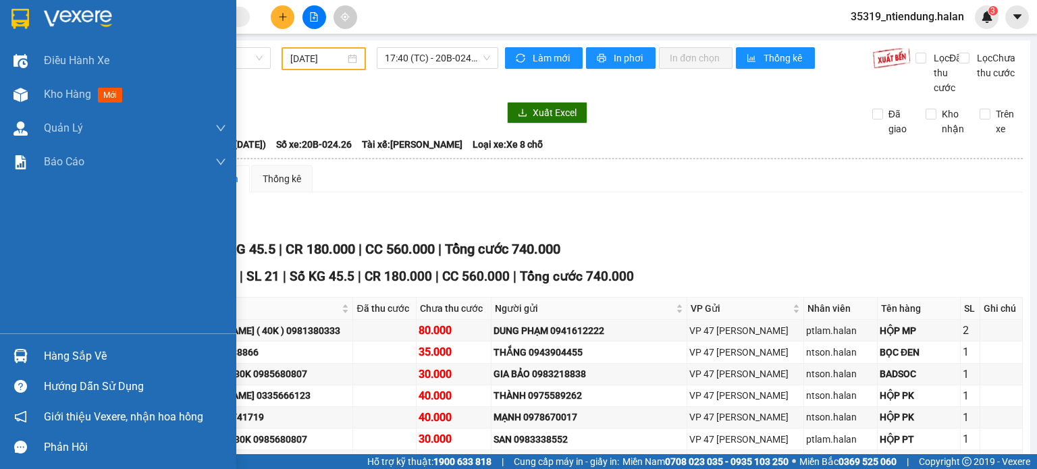
click at [35, 355] on div "Hàng sắp về" at bounding box center [118, 356] width 236 height 30
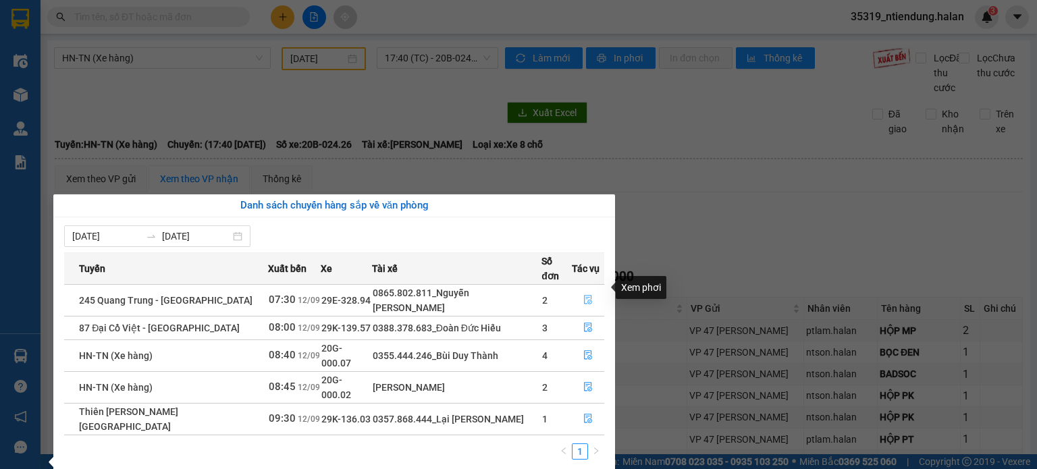
click at [586, 296] on icon "file-done" at bounding box center [588, 300] width 8 height 9
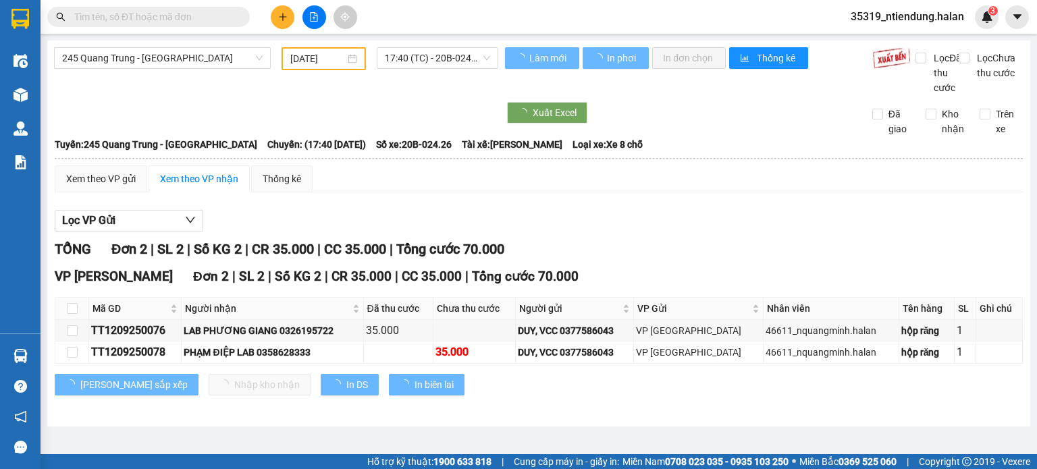
type input "[DATE]"
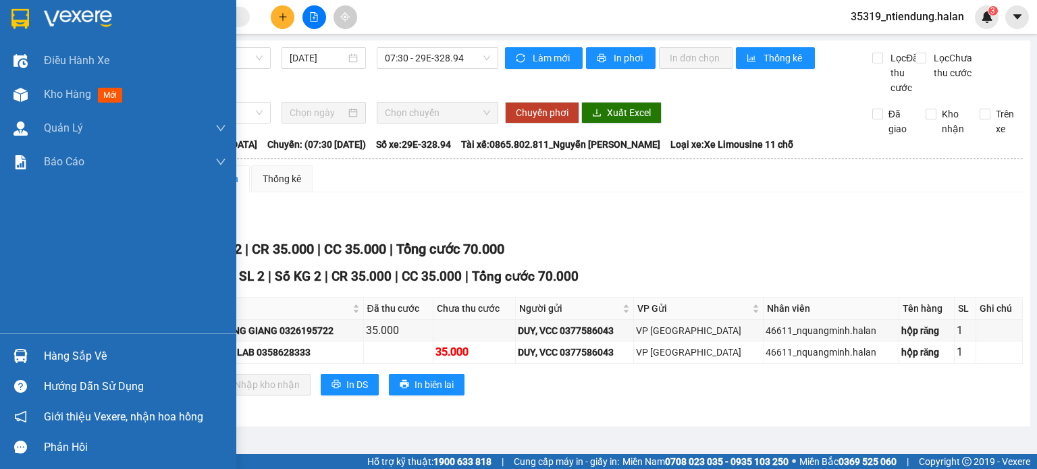
click at [44, 350] on div "Hàng sắp về" at bounding box center [135, 356] width 182 height 20
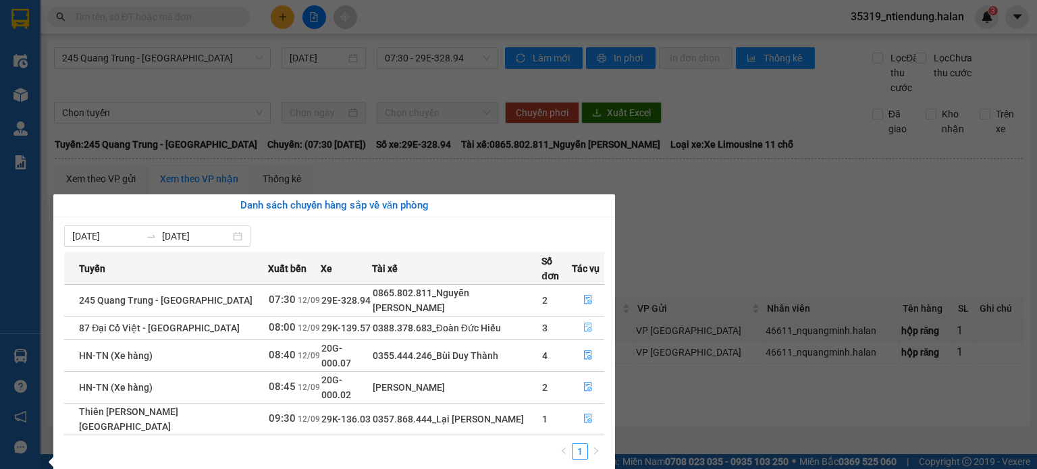
click at [585, 323] on icon "file-done" at bounding box center [588, 327] width 8 height 9
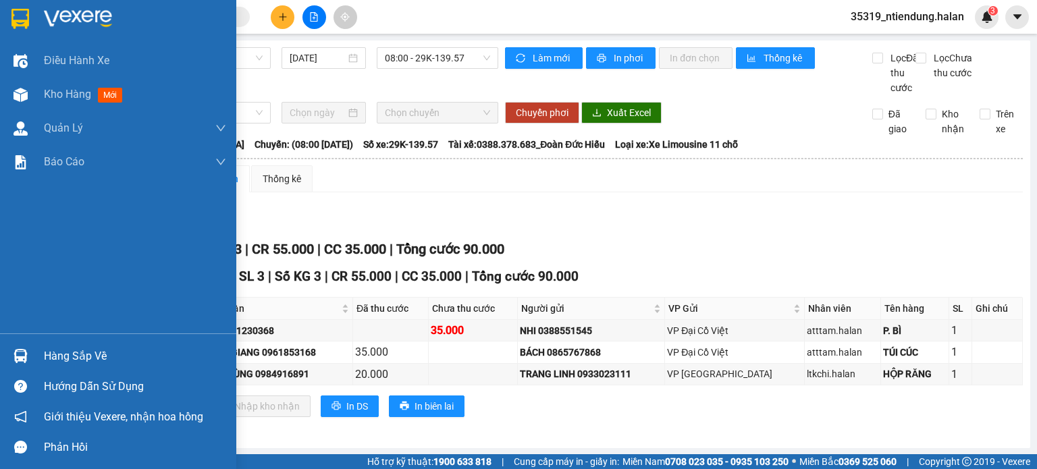
click at [68, 352] on div "Hàng sắp về" at bounding box center [135, 356] width 182 height 20
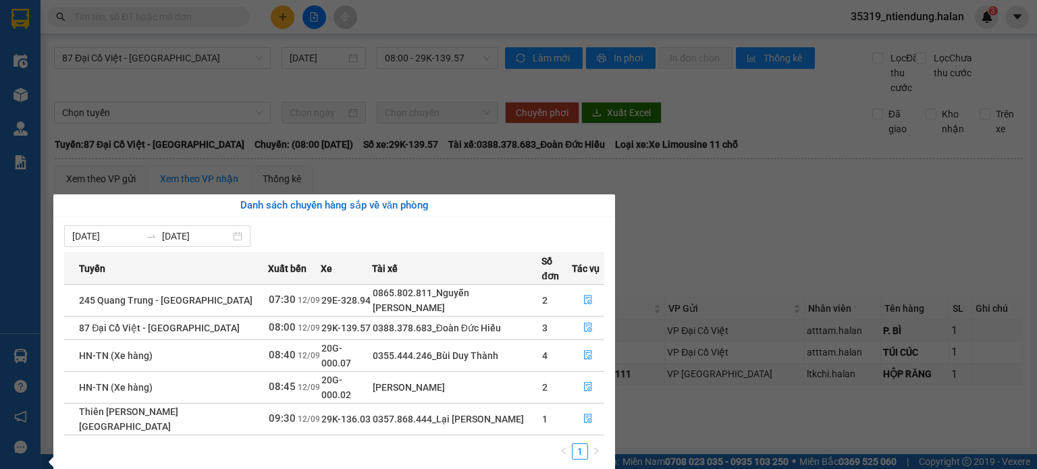
click at [183, 21] on section "Kết quả tìm kiếm ( 0 ) Bộ lọc No Data 35319_ntiendung.halan 3 Điều hành xe Kho …" at bounding box center [518, 234] width 1037 height 469
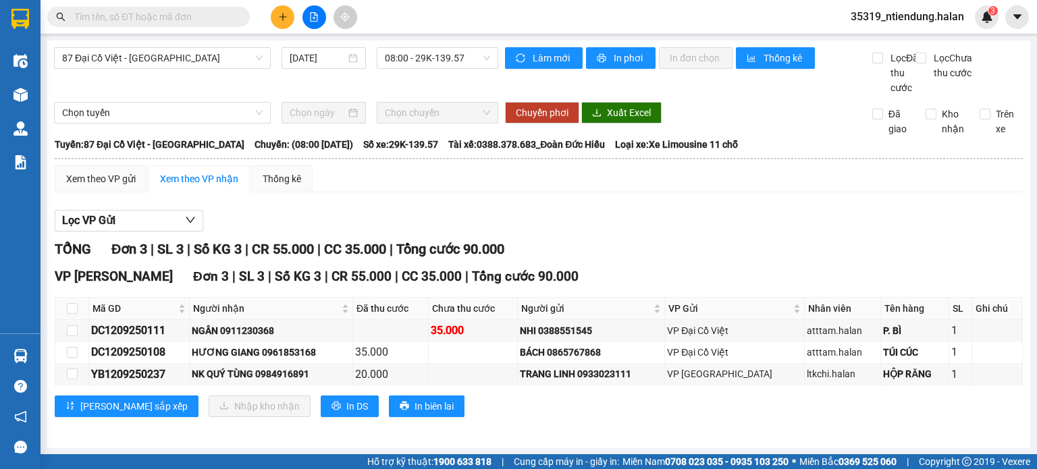
click at [183, 21] on input "text" at bounding box center [153, 16] width 159 height 15
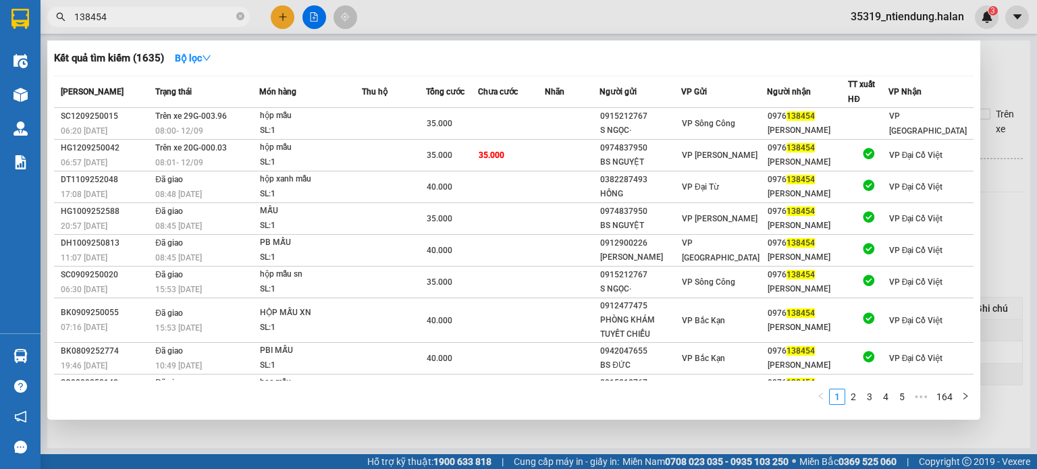
type input "138454"
drag, startPoint x: 505, startPoint y: 15, endPoint x: 141, endPoint y: 163, distance: 392.7
click at [503, 16] on div at bounding box center [518, 234] width 1037 height 469
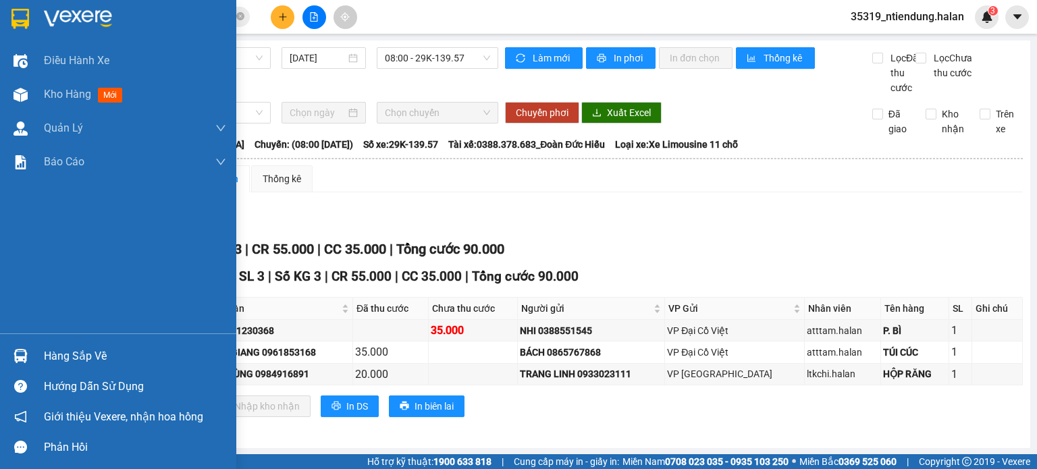
click at [58, 364] on div "Hàng sắp về" at bounding box center [135, 356] width 182 height 20
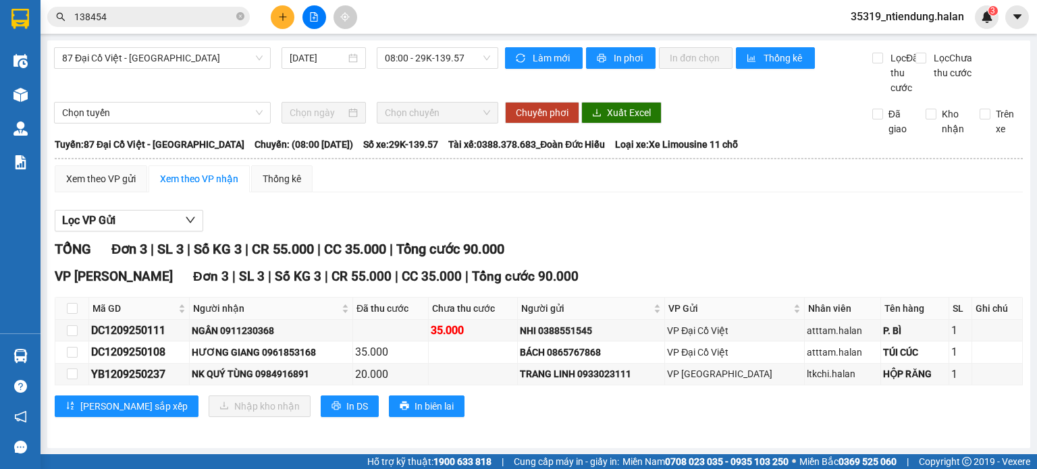
click at [816, 283] on section "Kết quả tìm kiếm ( 1635 ) Bộ lọc Mã ĐH Trạng thái Món hàng Thu hộ Tổng cước Chư…" at bounding box center [518, 234] width 1037 height 469
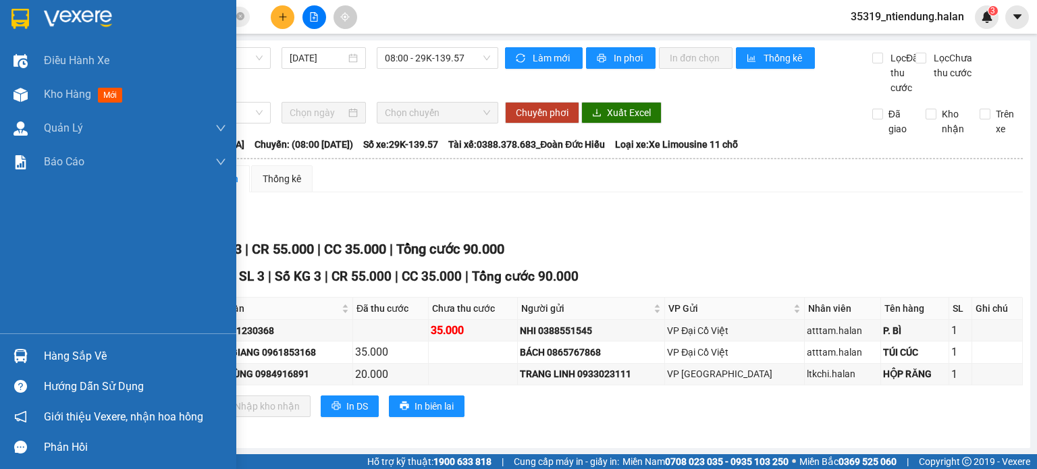
click at [49, 348] on div "Hàng sắp về" at bounding box center [135, 356] width 182 height 20
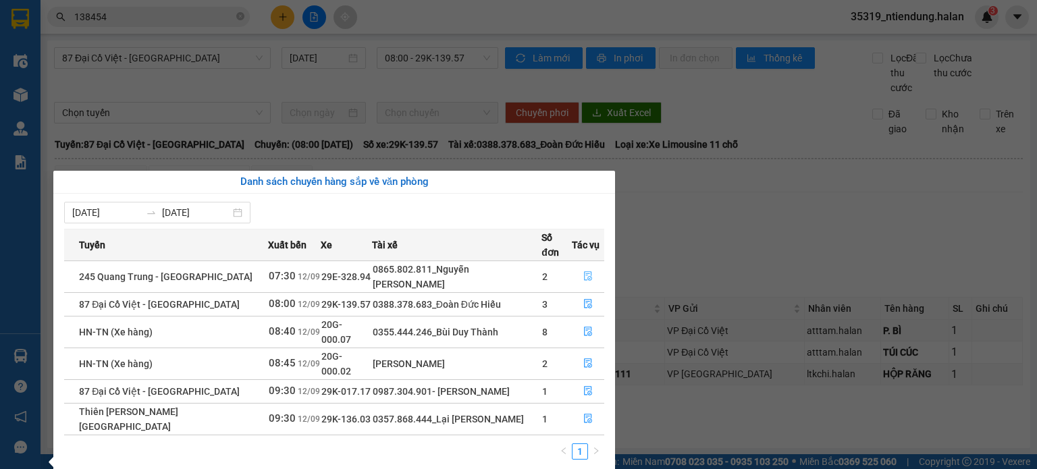
click at [587, 272] on icon "file-done" at bounding box center [588, 276] width 8 height 9
